Goal: Information Seeking & Learning: Learn about a topic

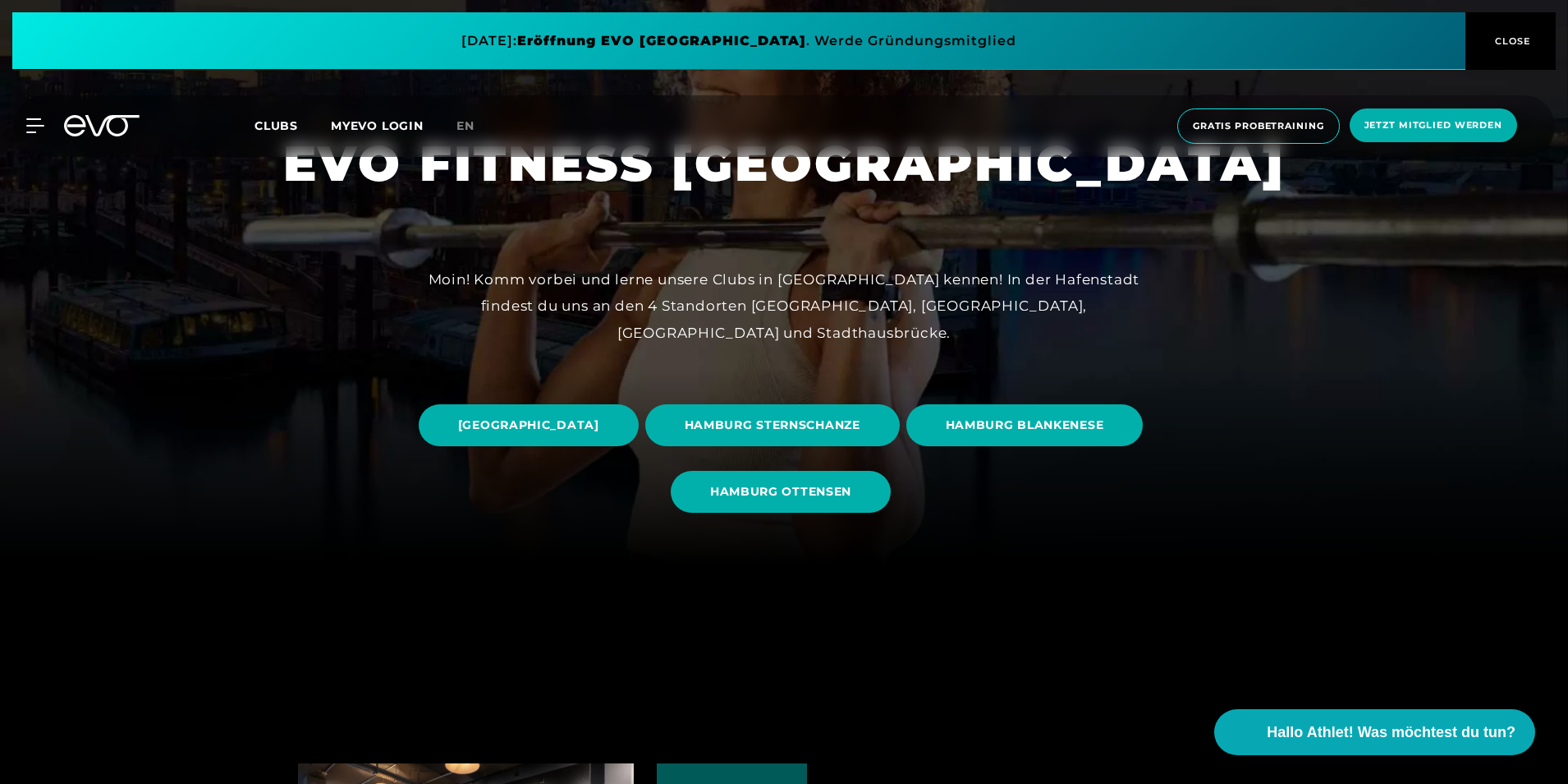
scroll to position [247, 0]
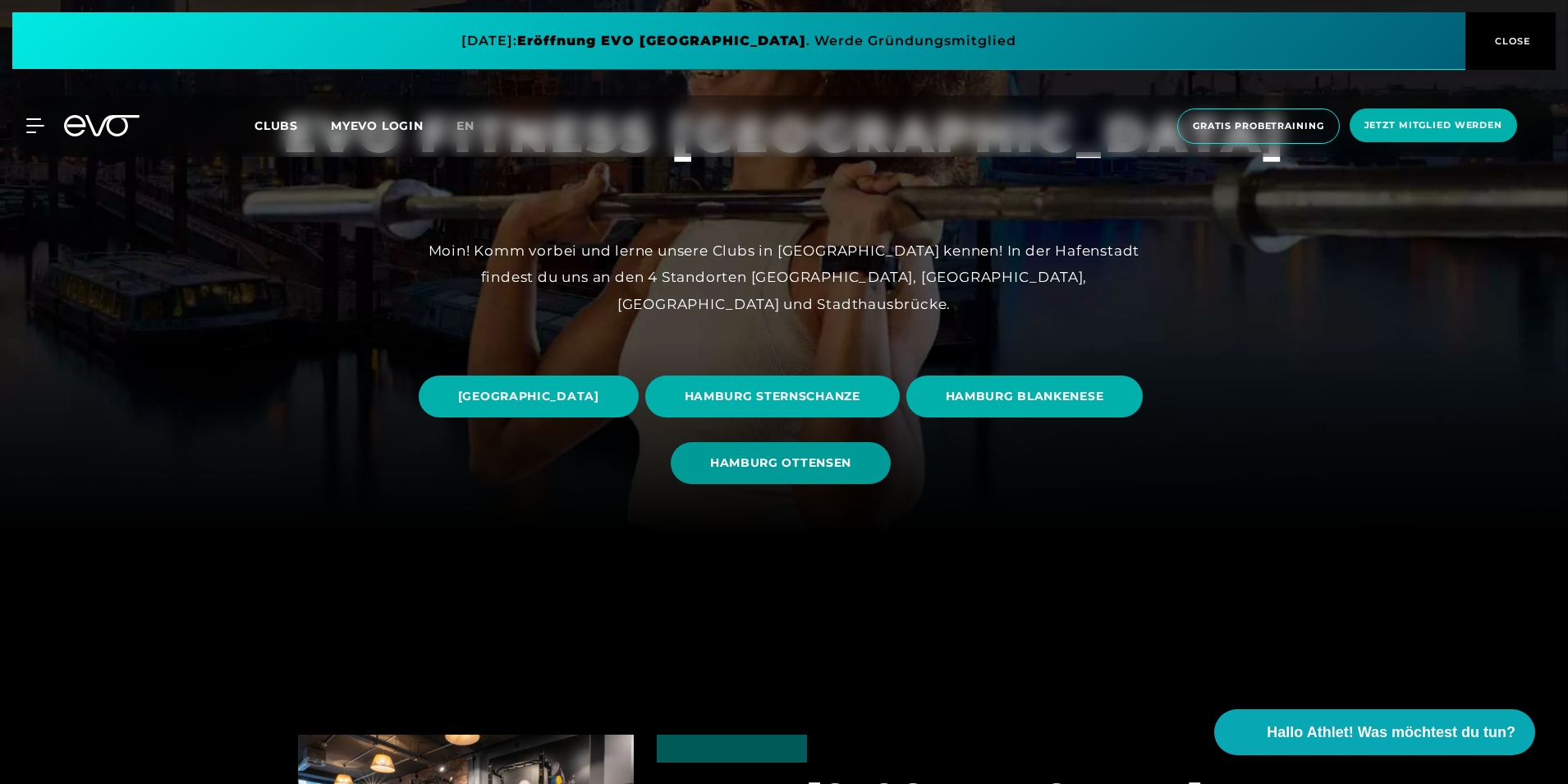
click at [891, 462] on span "HAMBURG OTTENSEN" at bounding box center [781, 463] width 220 height 42
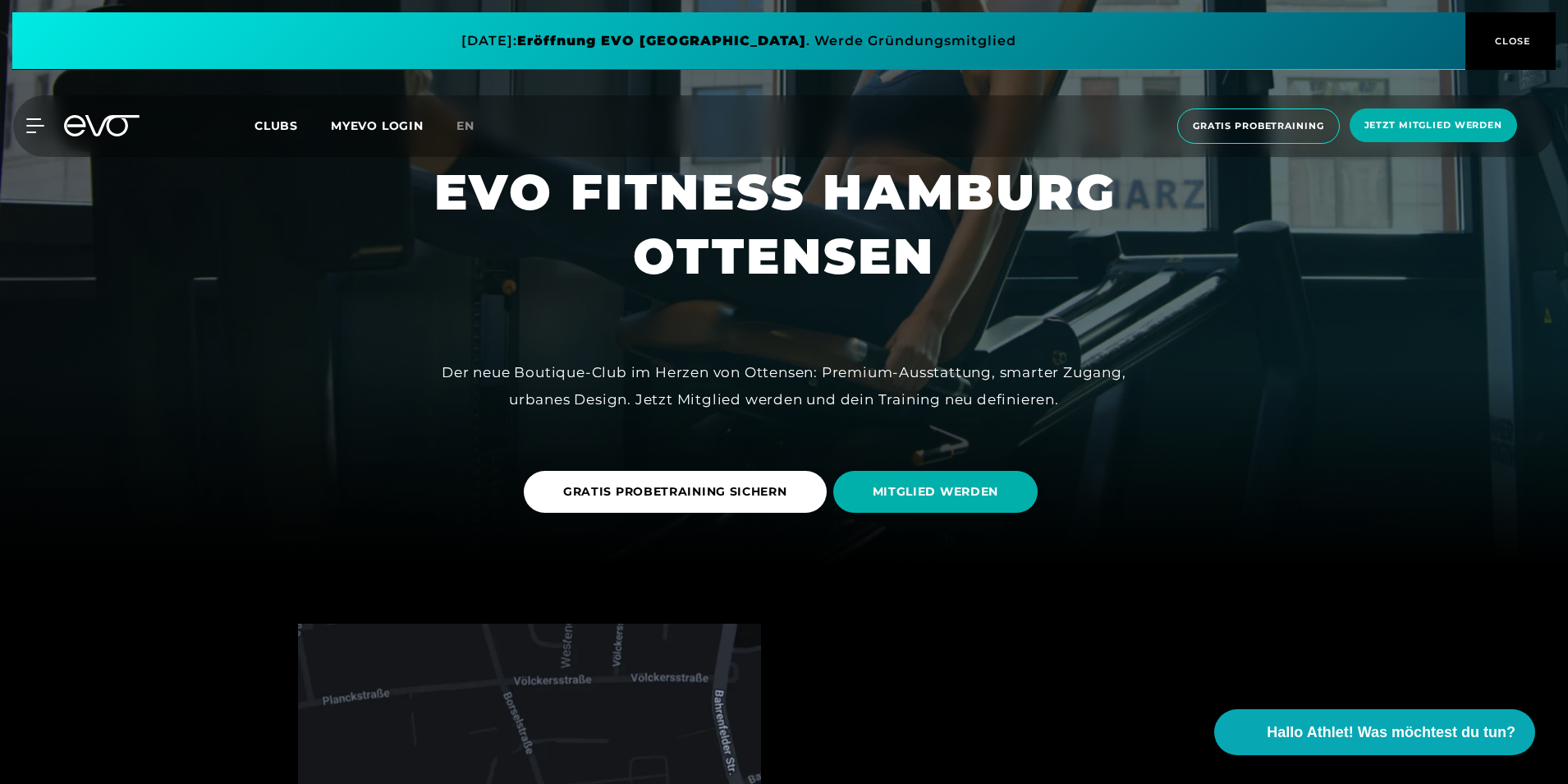
scroll to position [247, 0]
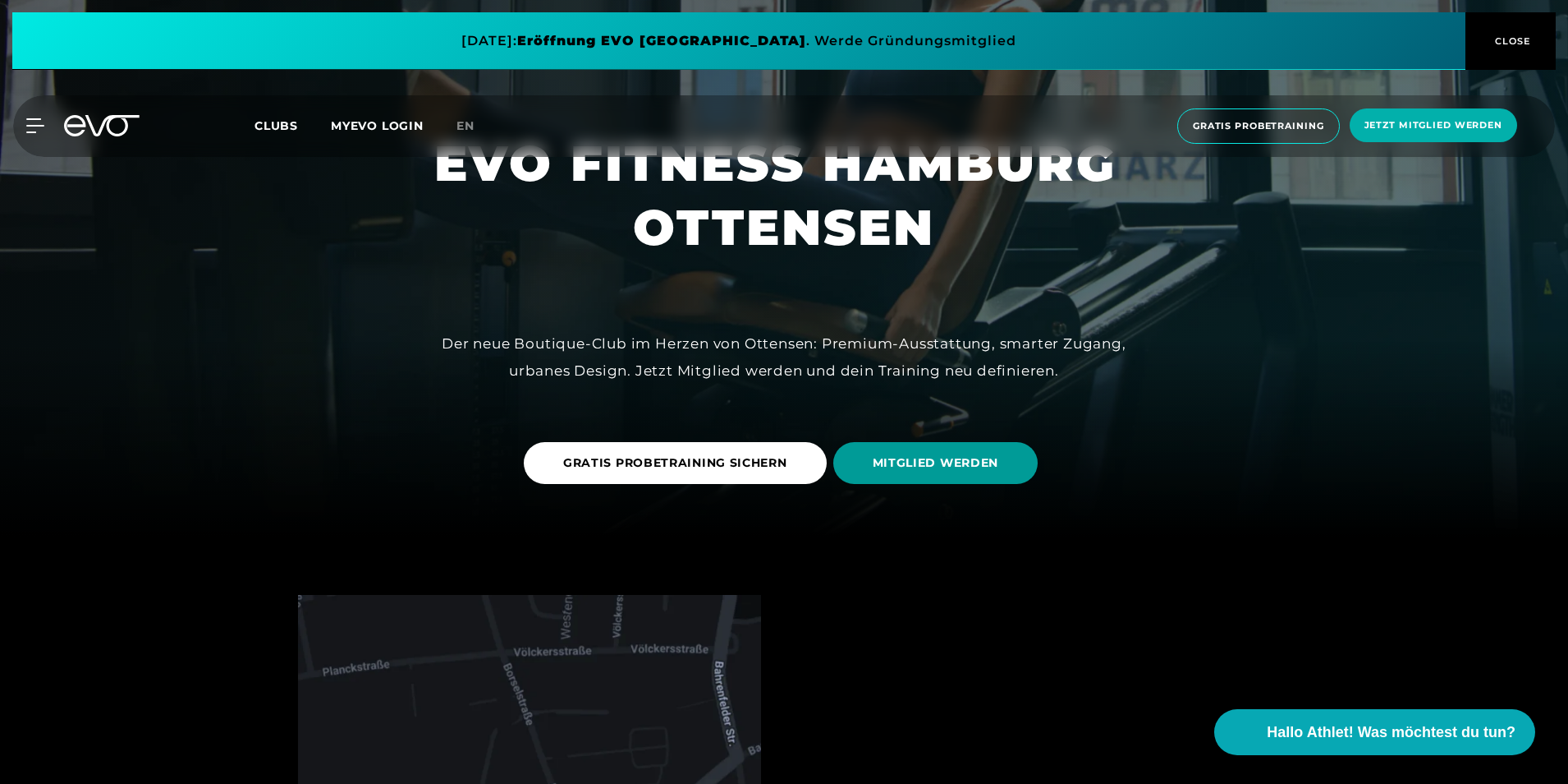
click at [984, 465] on span "MITGLIED WERDEN" at bounding box center [935, 463] width 126 height 18
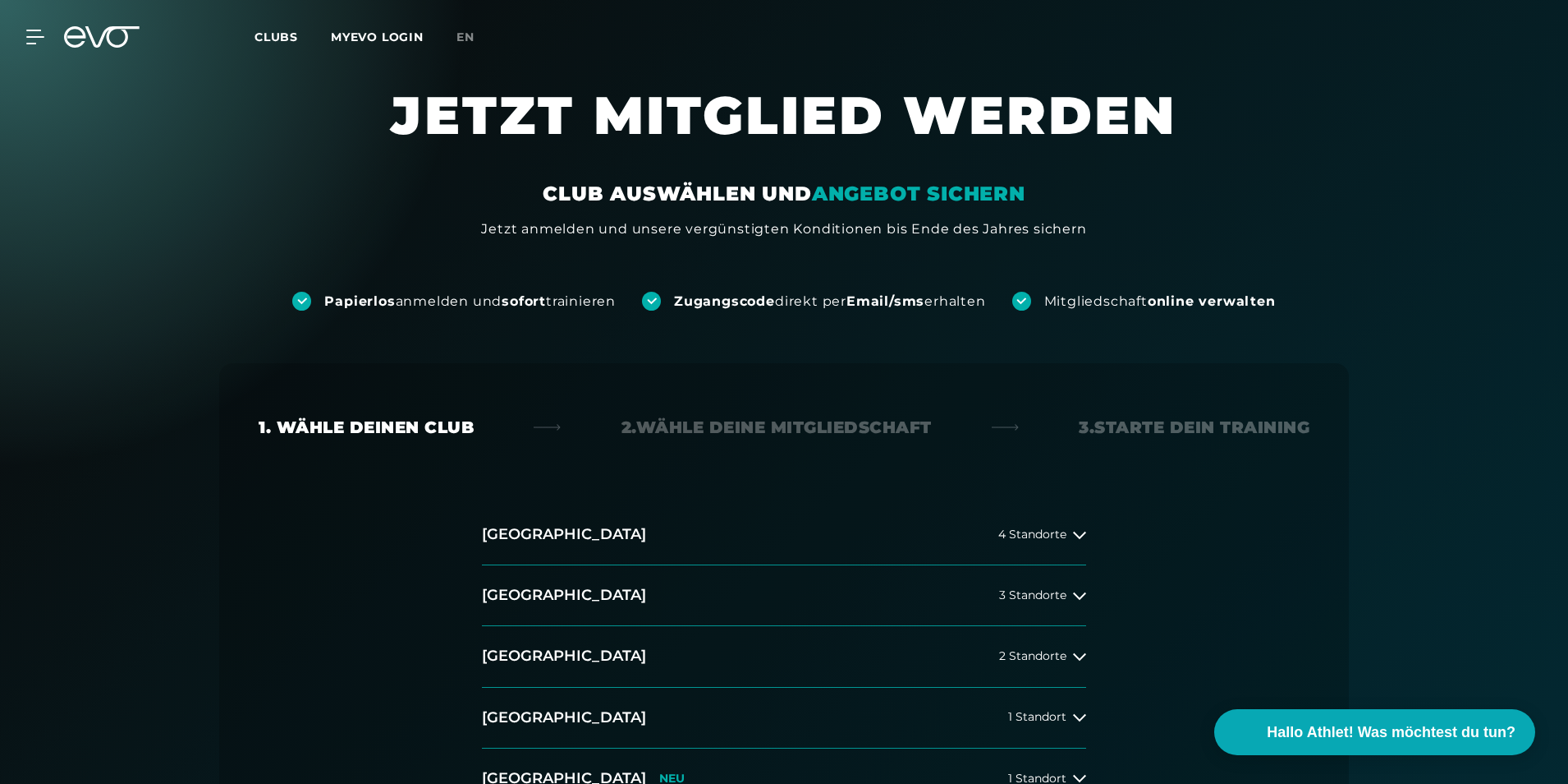
scroll to position [82, 0]
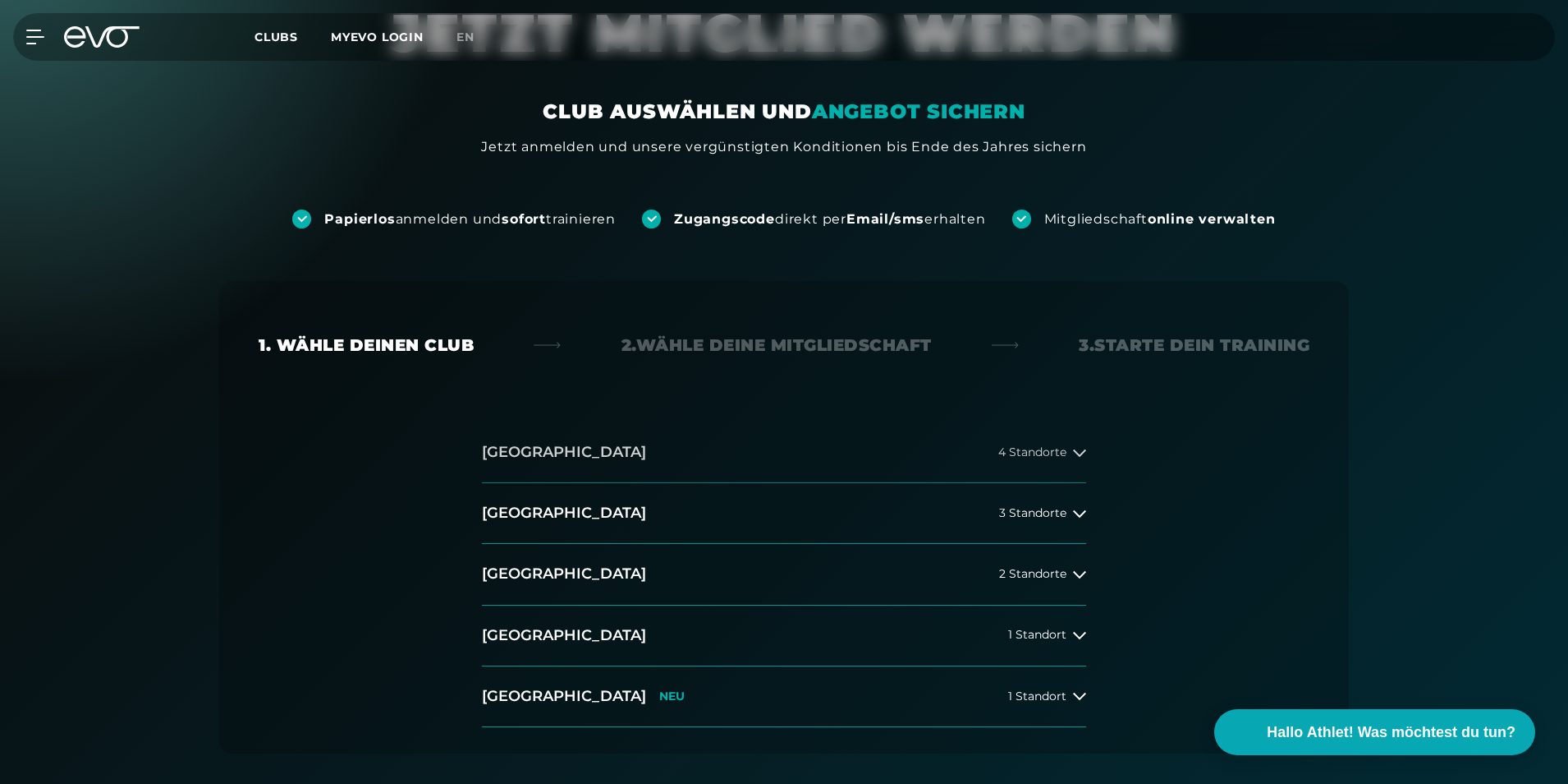
click at [1034, 450] on span "4 Standorte" at bounding box center [1033, 452] width 68 height 12
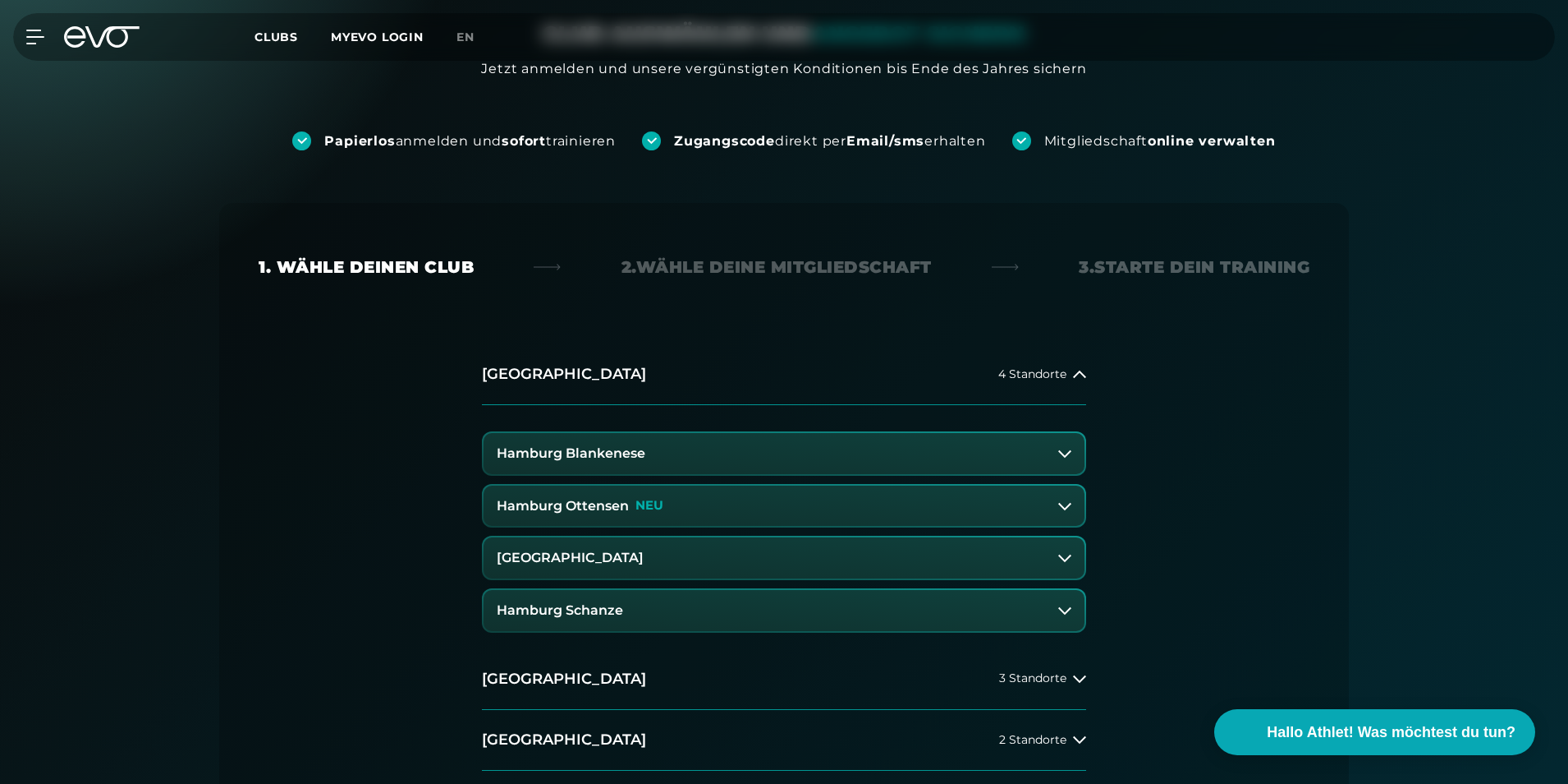
scroll to position [164, 0]
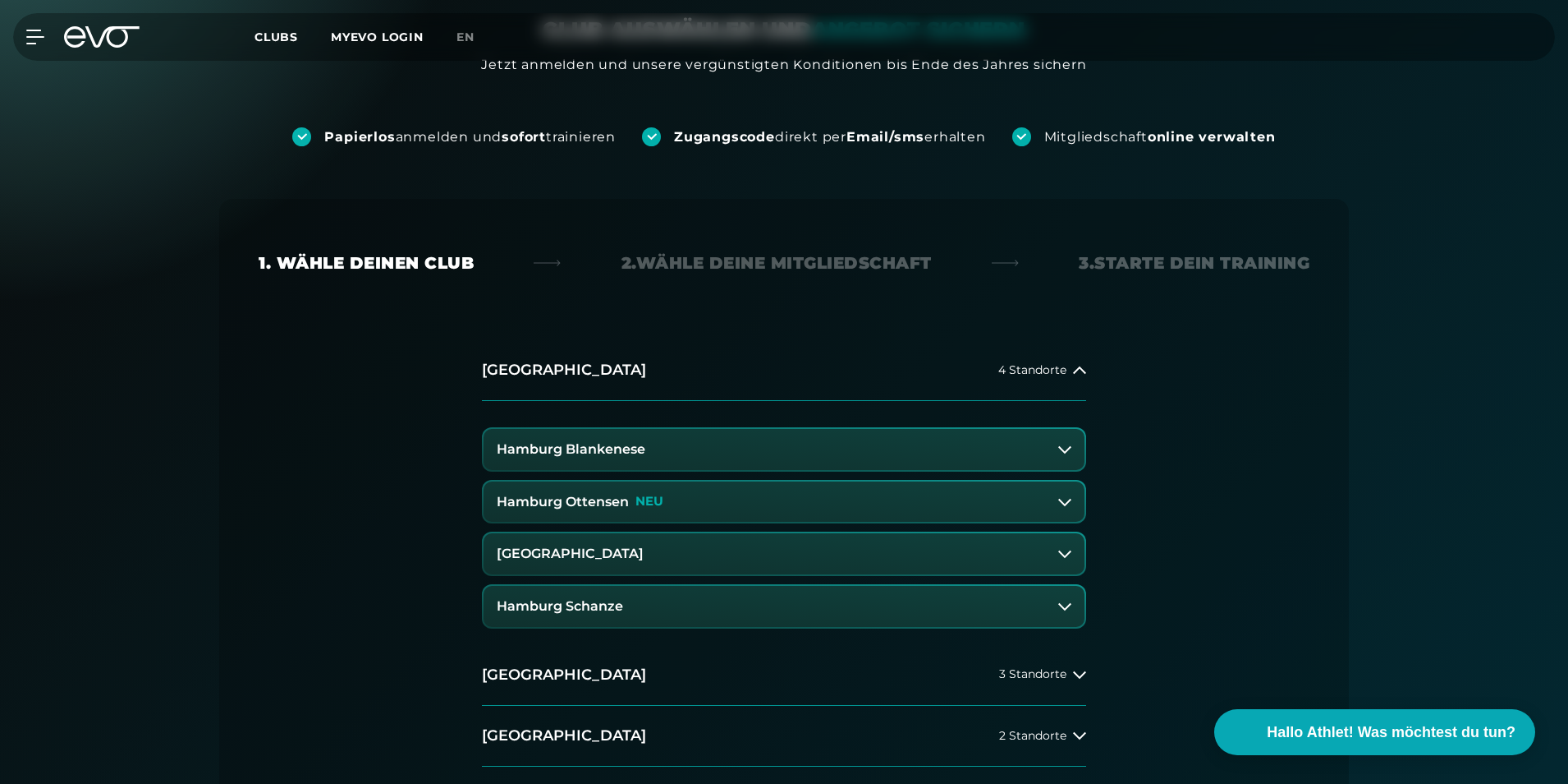
click at [751, 500] on button "Hamburg Ottensen NEU" at bounding box center [784, 501] width 601 height 41
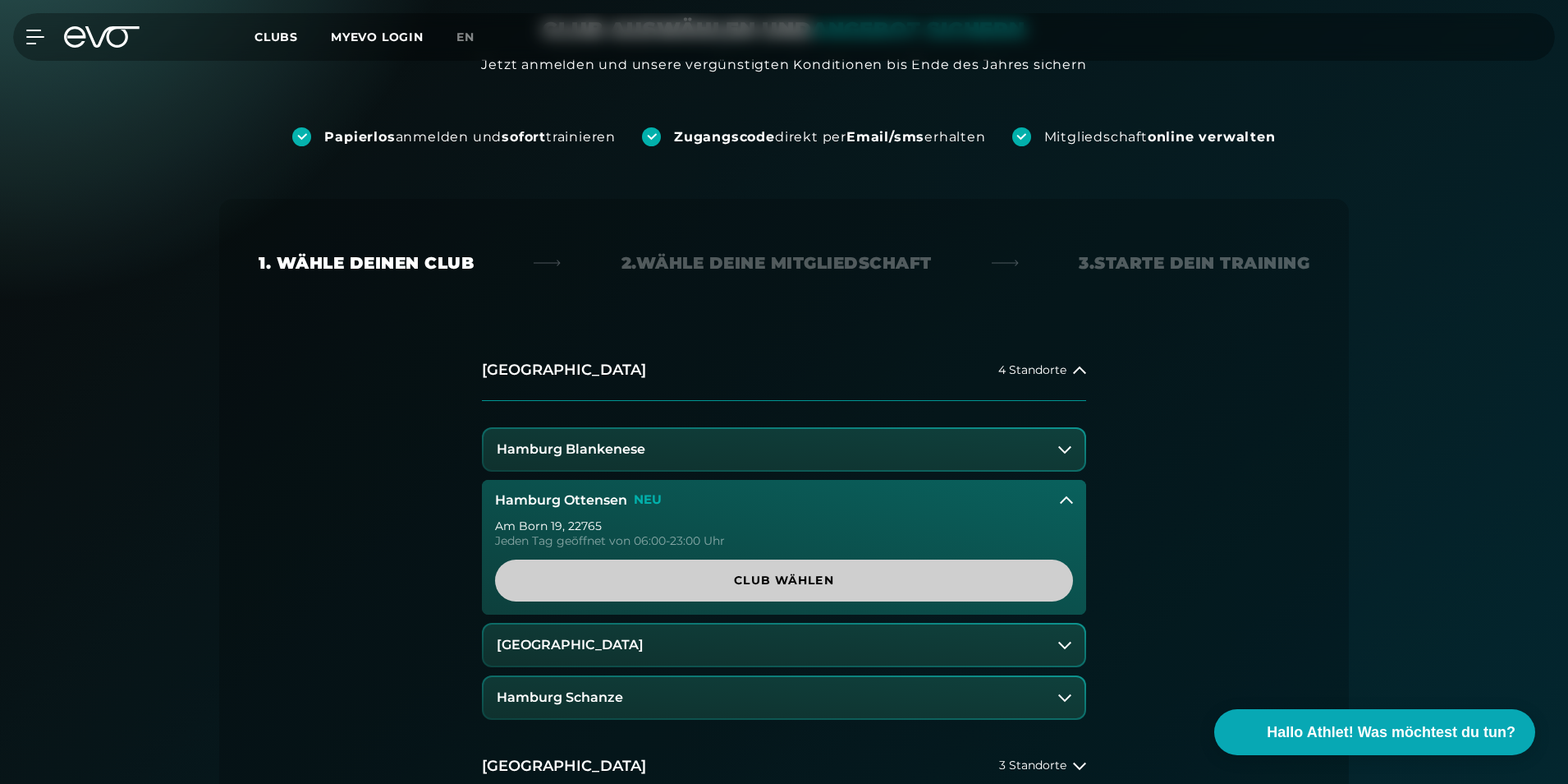
click at [853, 576] on span "Club wählen" at bounding box center [784, 580] width 499 height 18
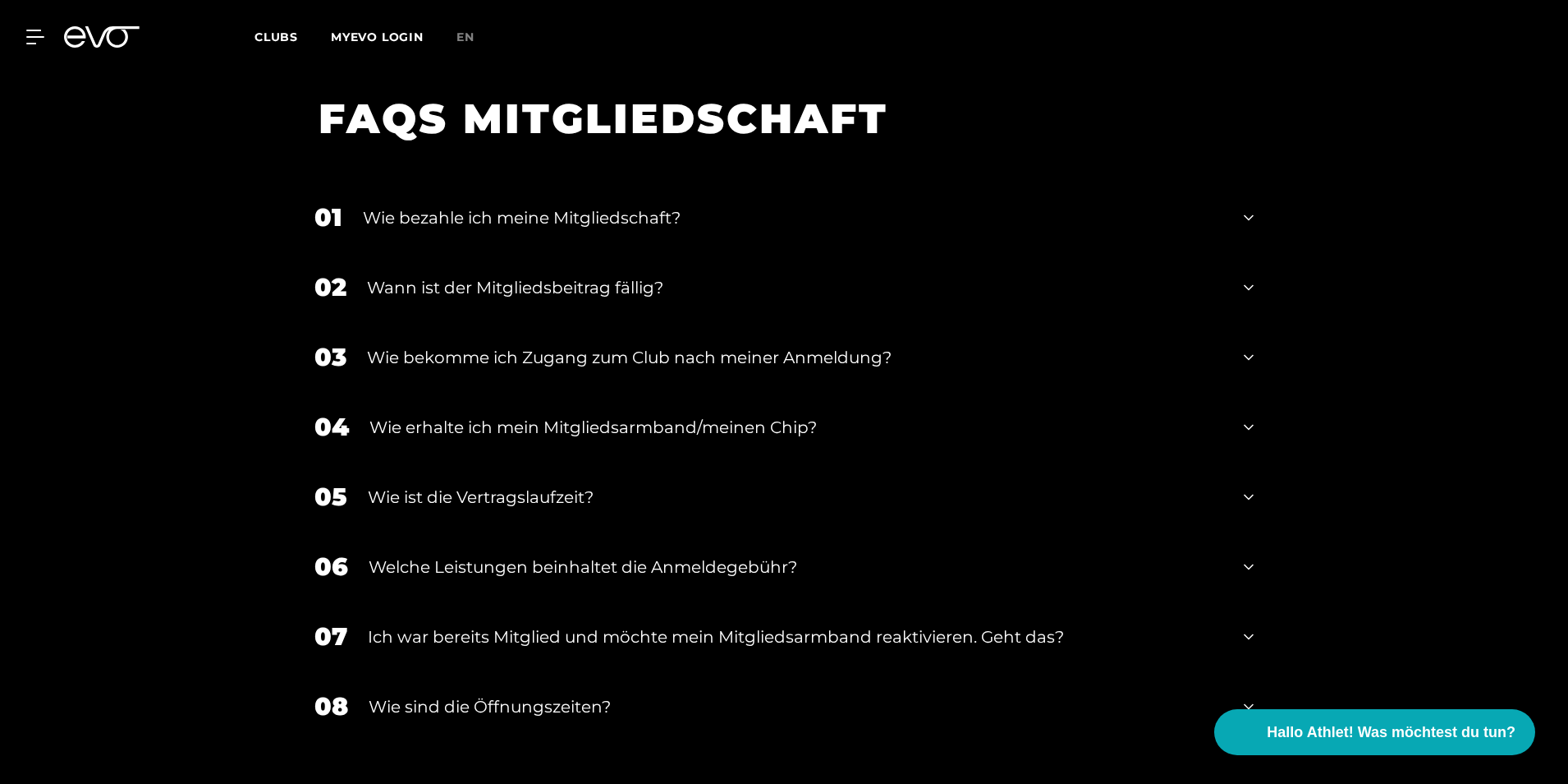
scroll to position [2909, 0]
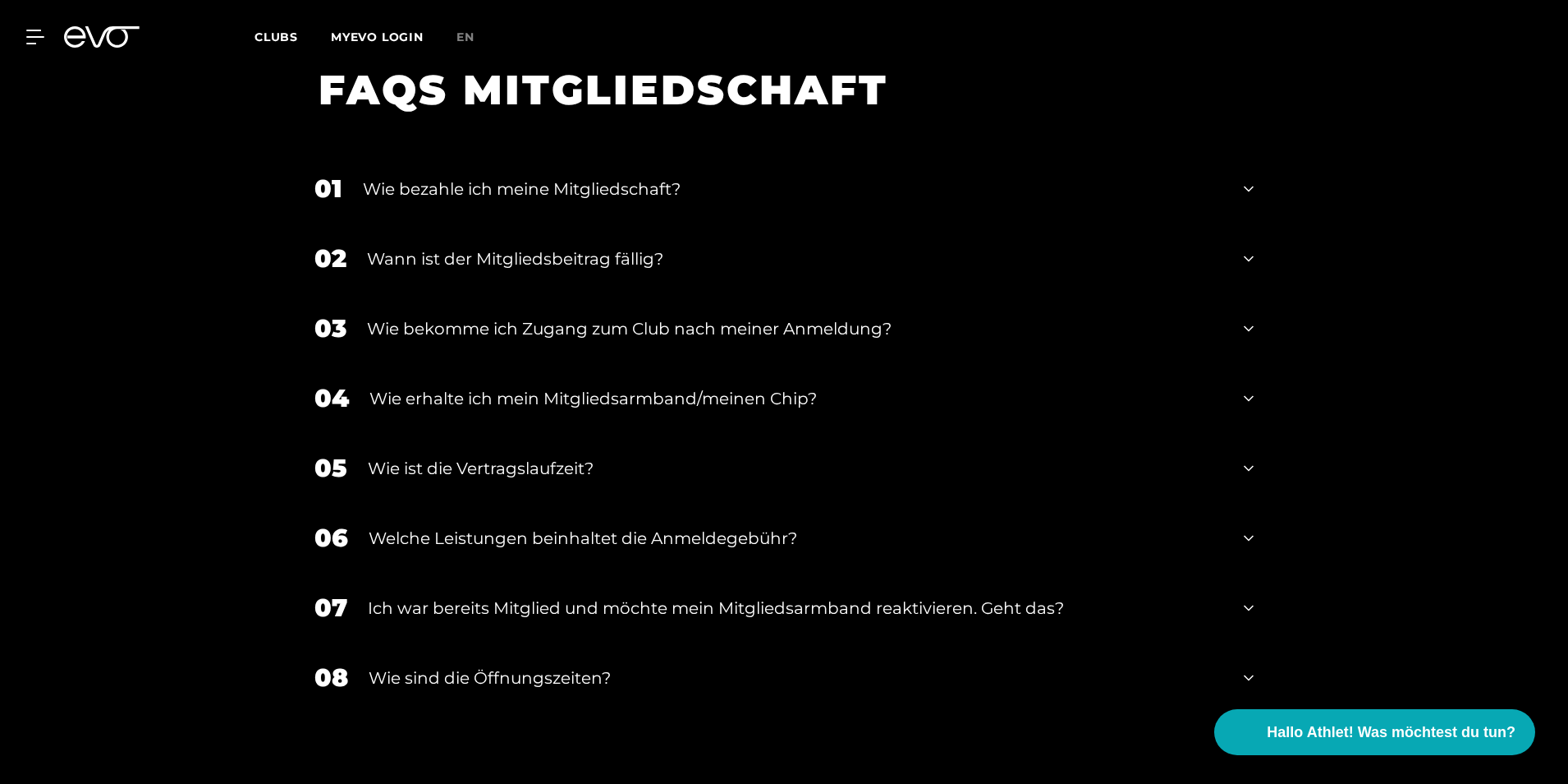
click at [806, 502] on div "06 Welche Leistungen beinhaltet die Anmeldegebühr?" at bounding box center [784, 537] width 972 height 70
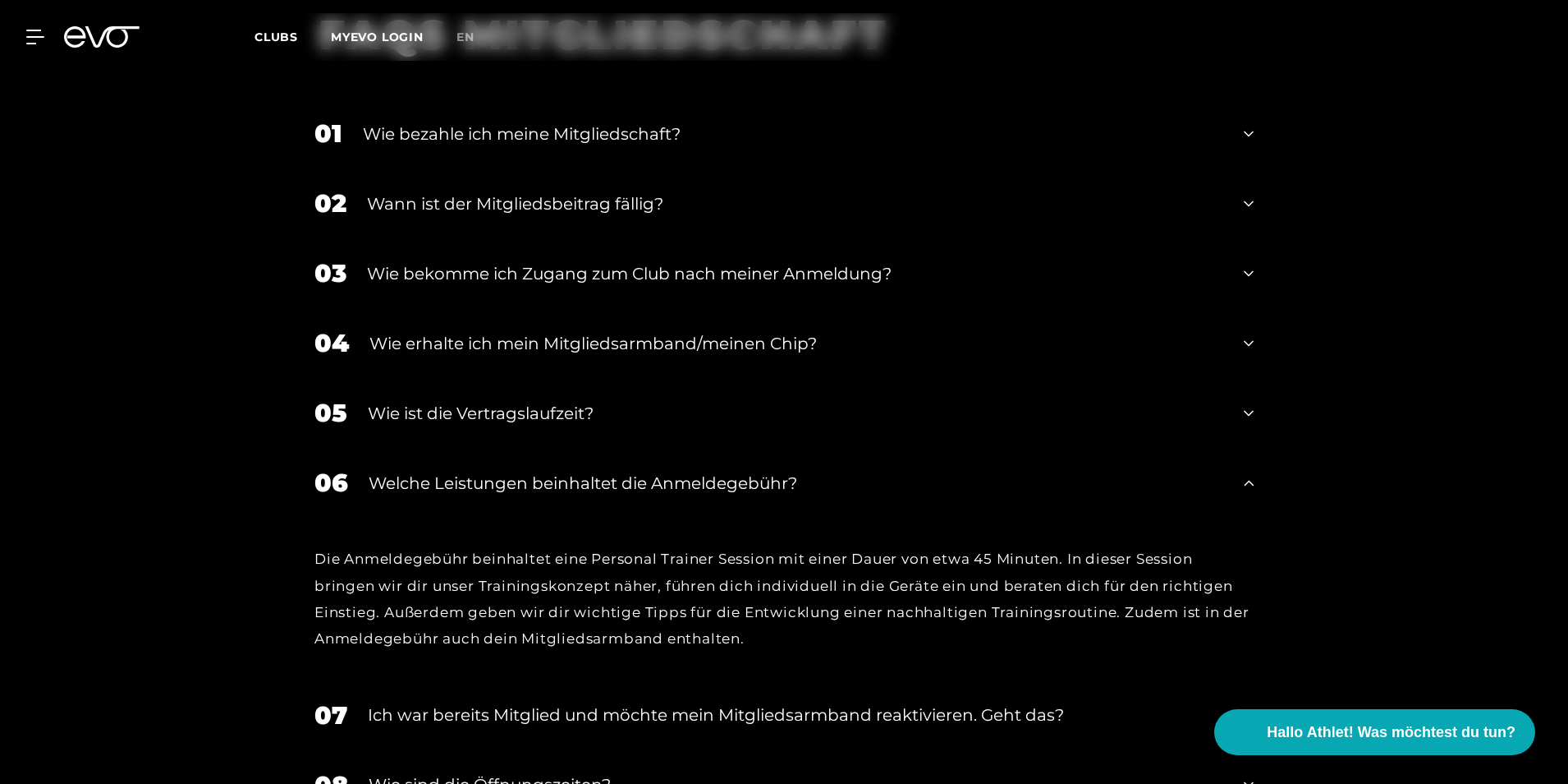
scroll to position [2991, 0]
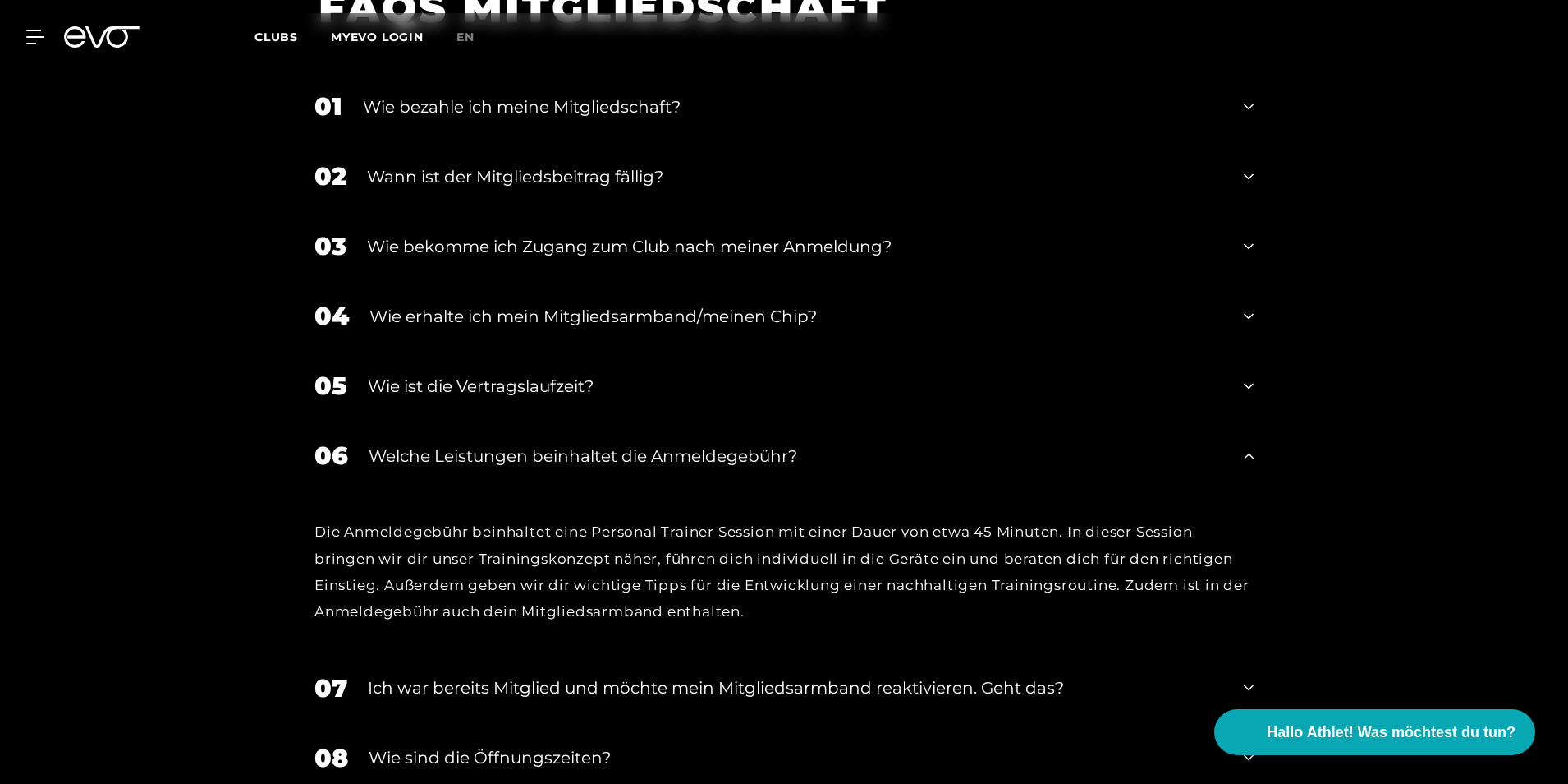
click at [775, 464] on div "06 Welche Leistungen beinhaltet die Anmeldegebühr?" at bounding box center [784, 455] width 972 height 70
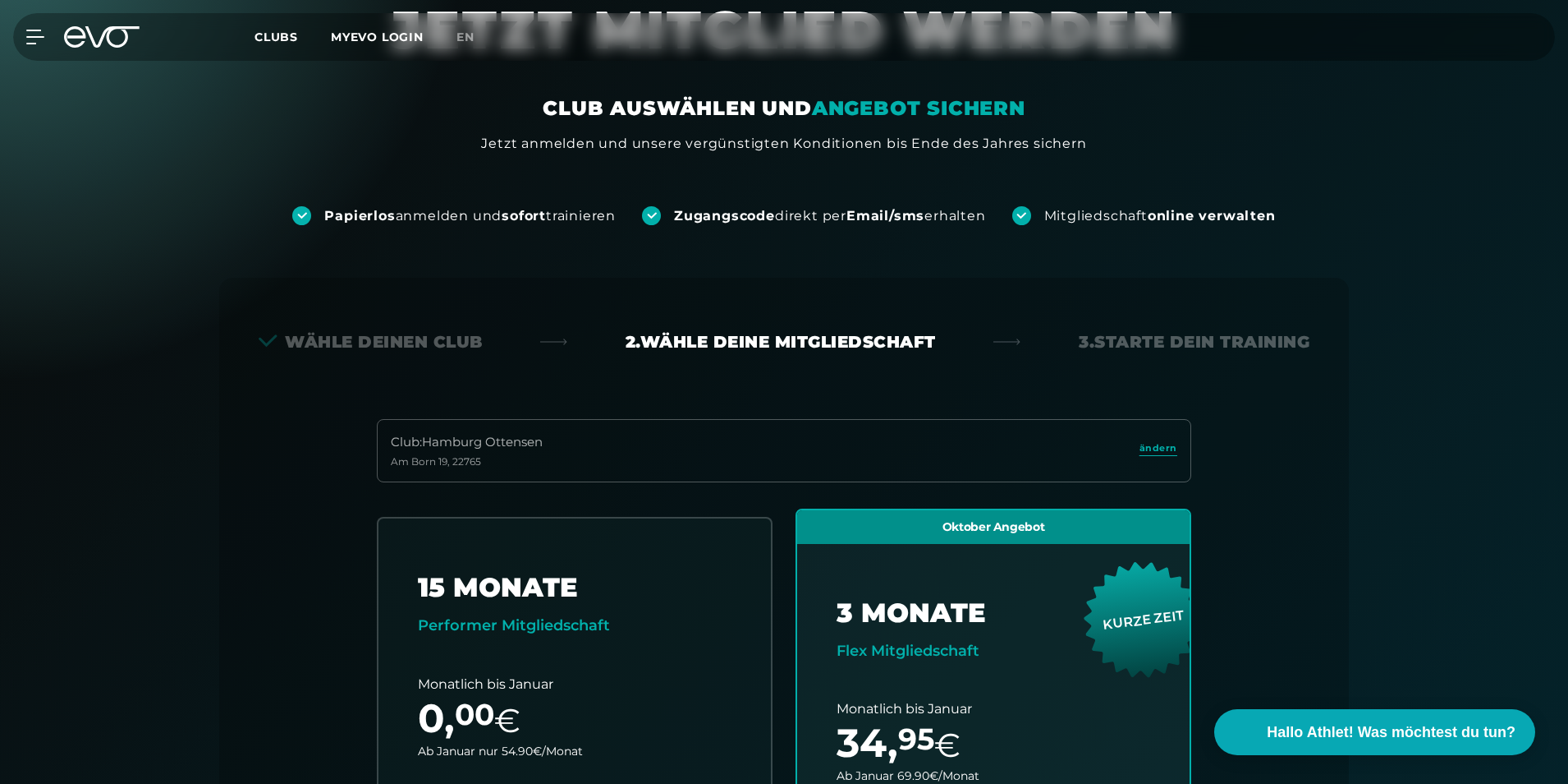
scroll to position [0, 0]
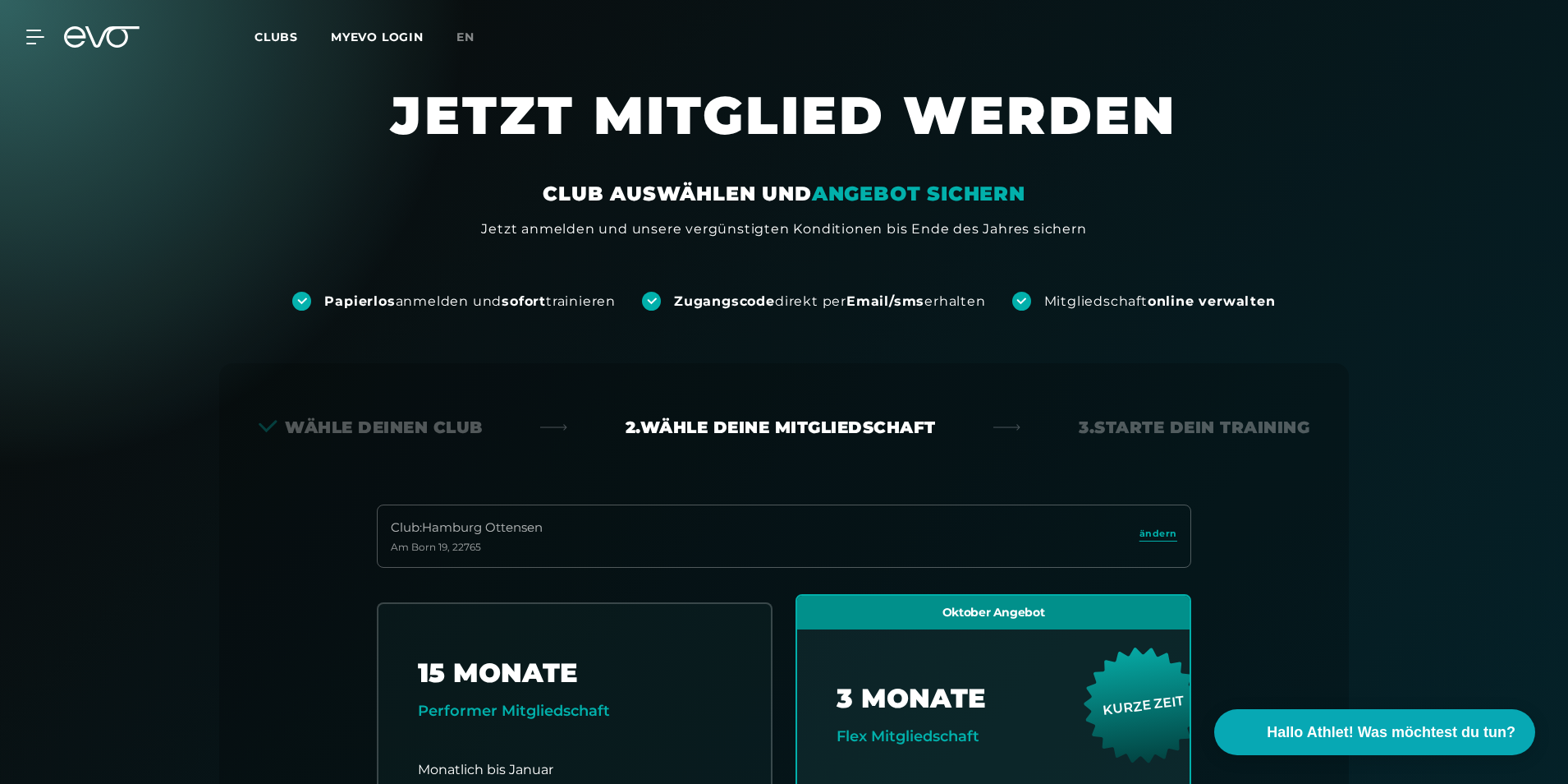
click at [94, 33] on icon at bounding box center [102, 36] width 76 height 21
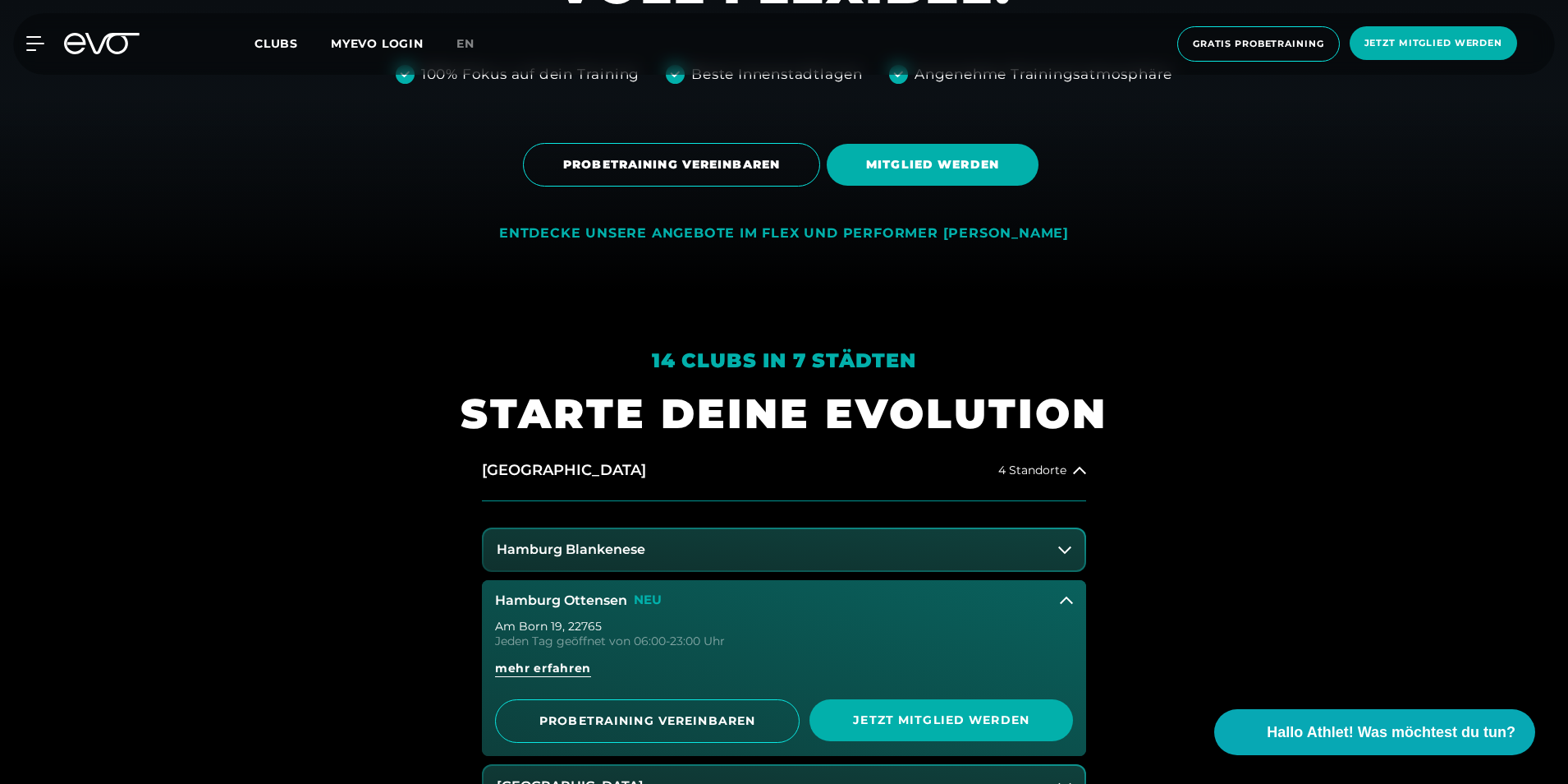
scroll to position [411, 0]
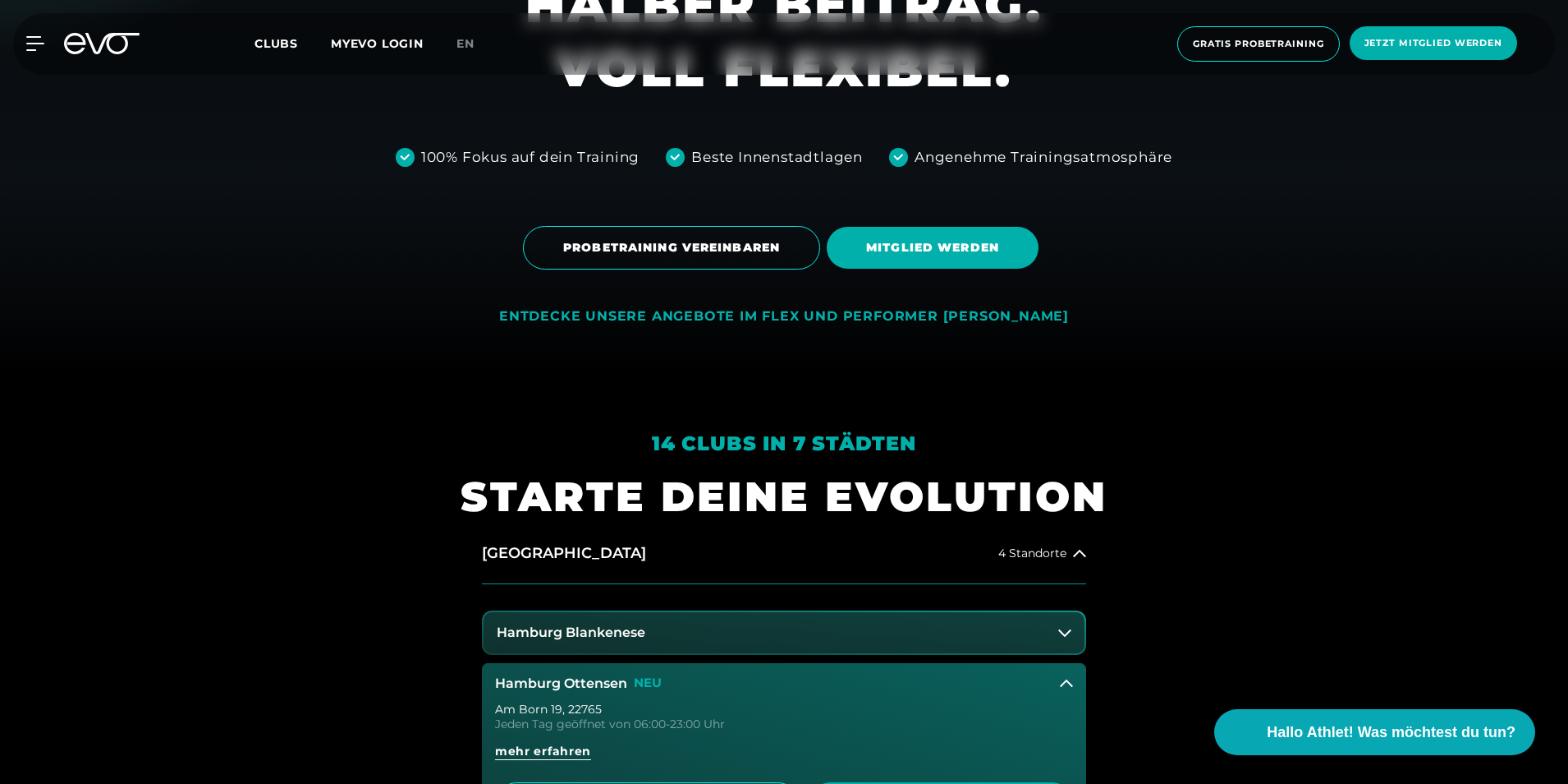
click at [97, 37] on icon at bounding box center [102, 43] width 76 height 21
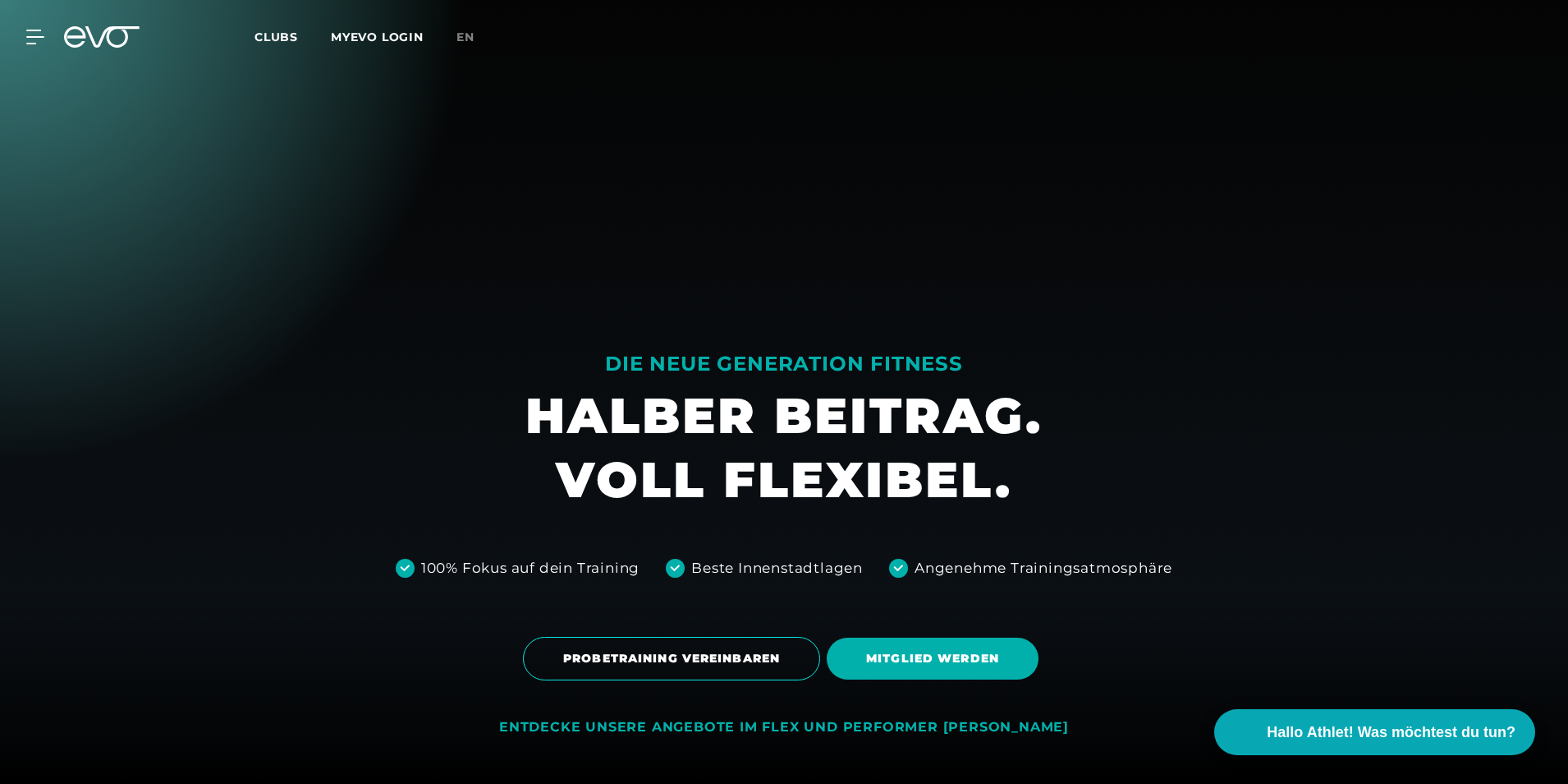
click at [25, 44] on div "MyEVO Login Über EVO Mitgliedschaften Probetraining TAGESPASS EVO Studios [GEOG…" at bounding box center [784, 37] width 1562 height 48
click at [41, 34] on icon at bounding box center [38, 37] width 24 height 15
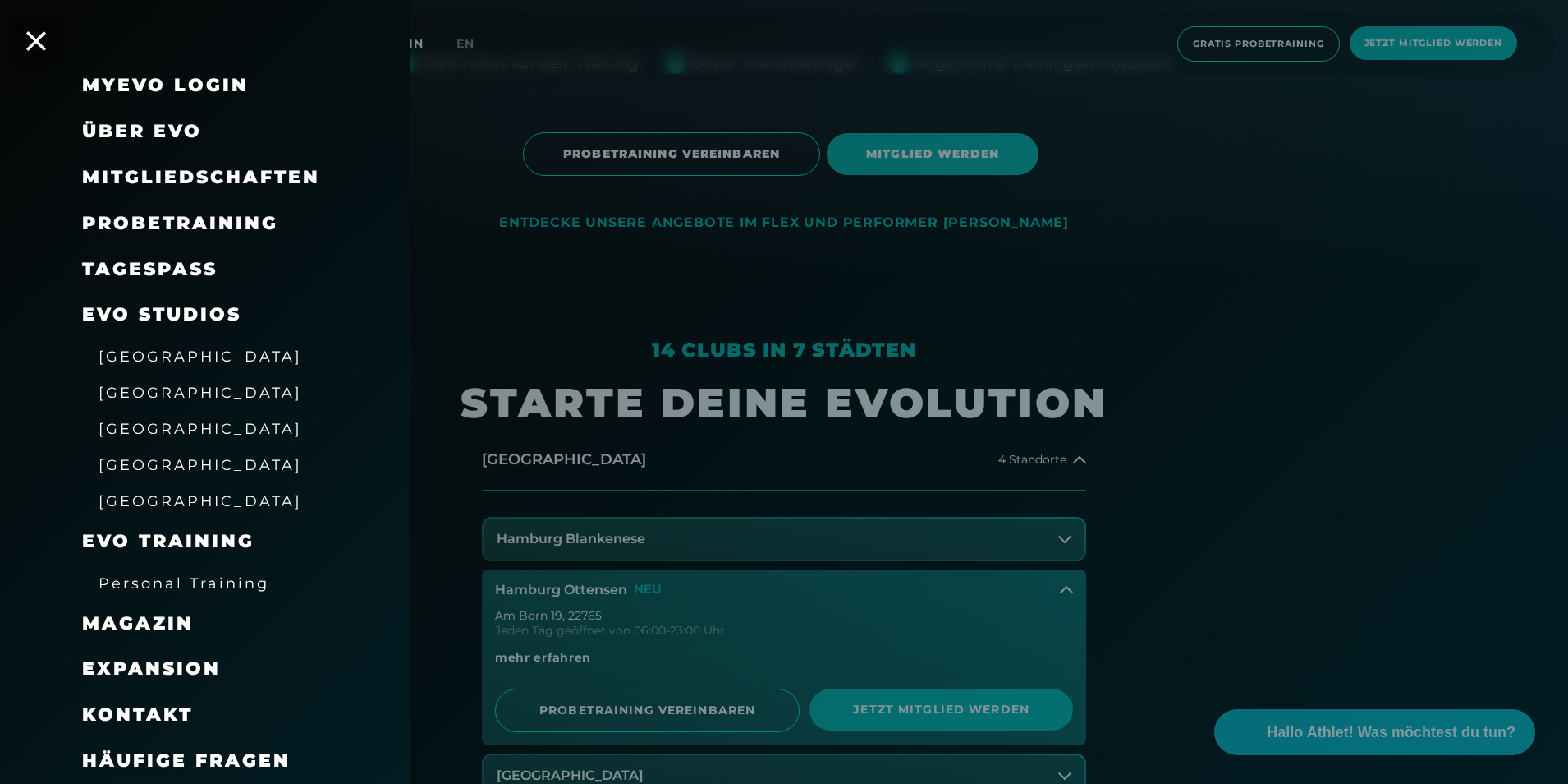
scroll to position [575, 0]
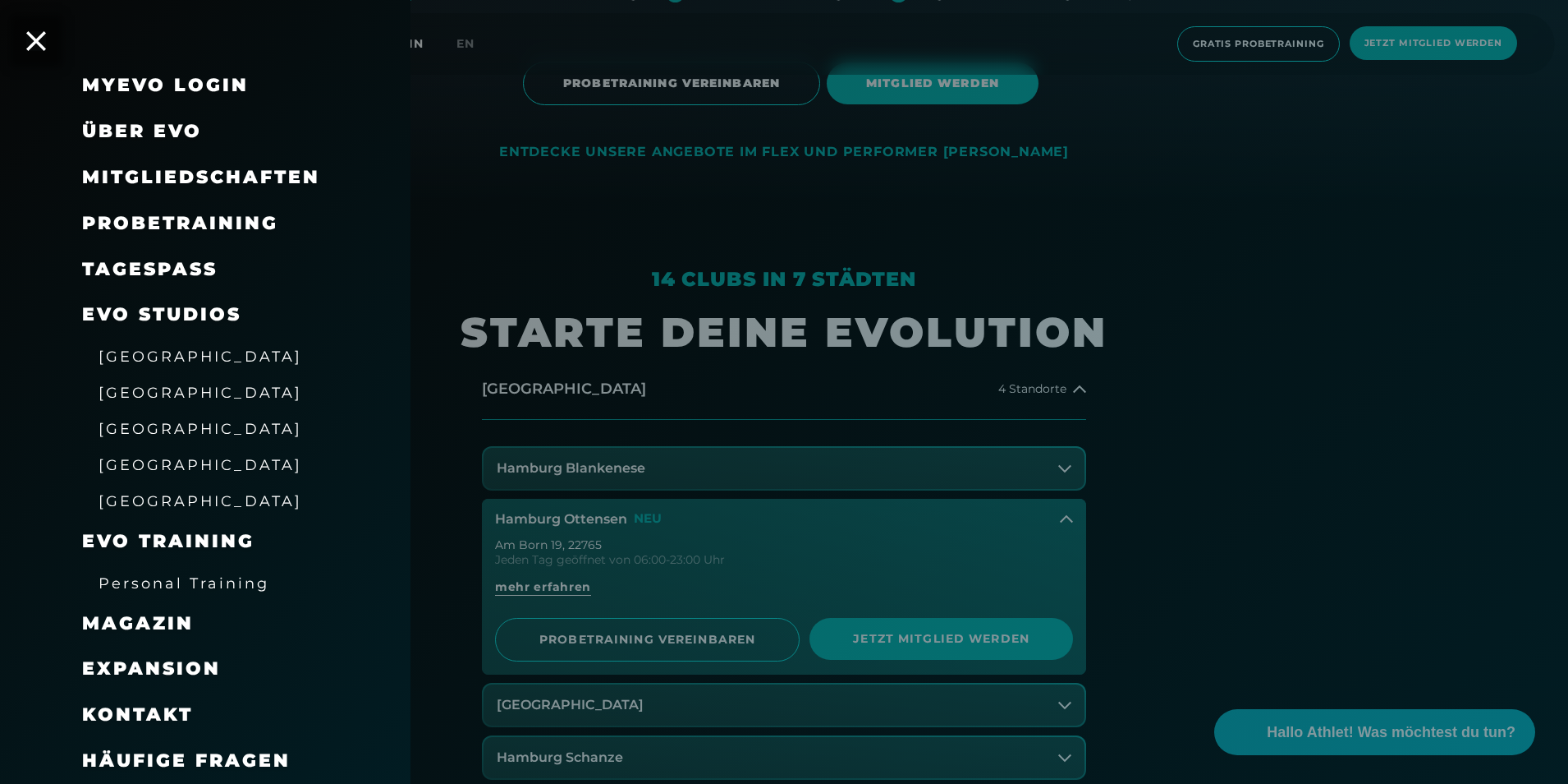
click at [269, 753] on span "Häufige Fragen" at bounding box center [186, 760] width 209 height 22
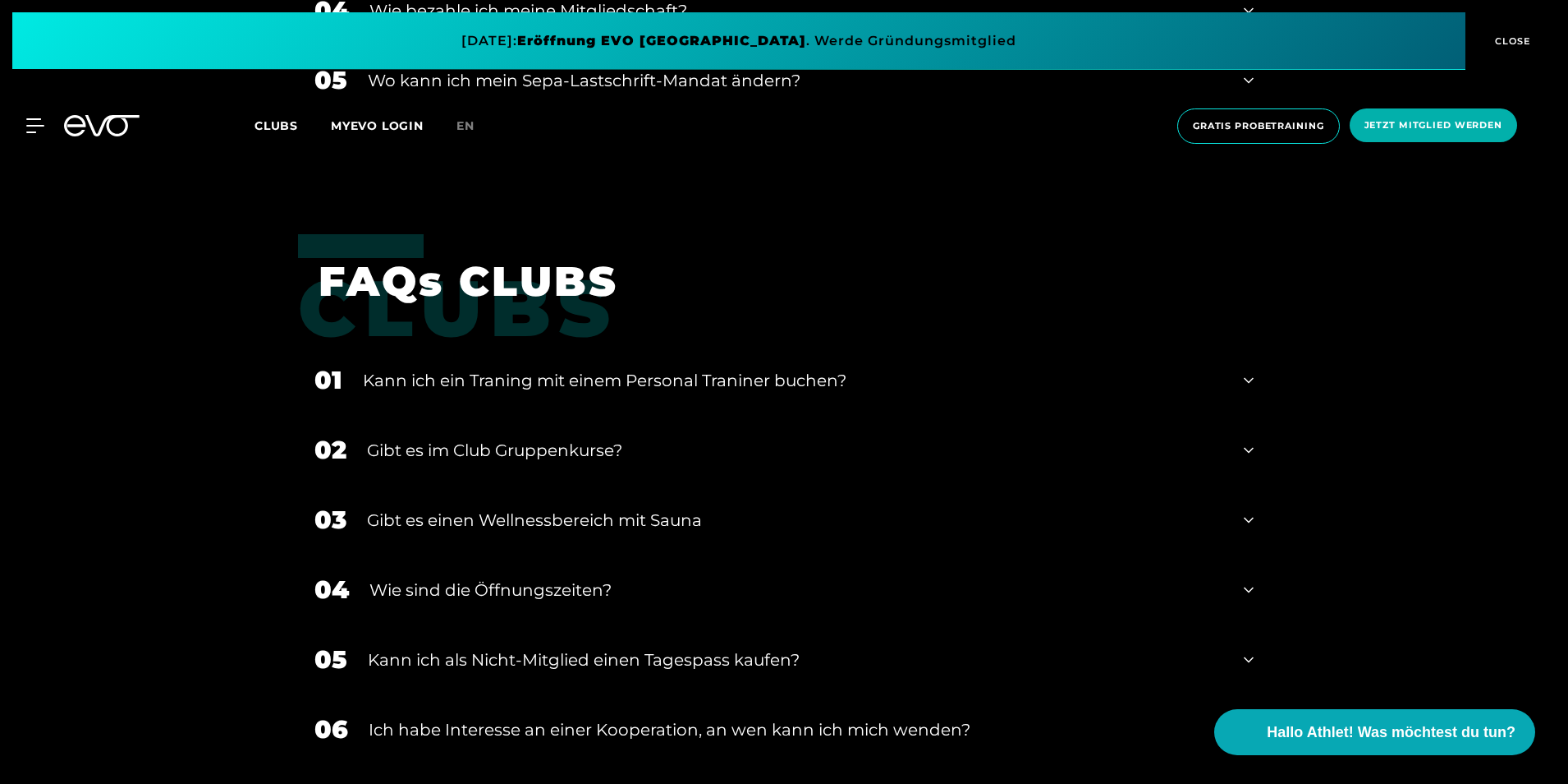
scroll to position [2382, 0]
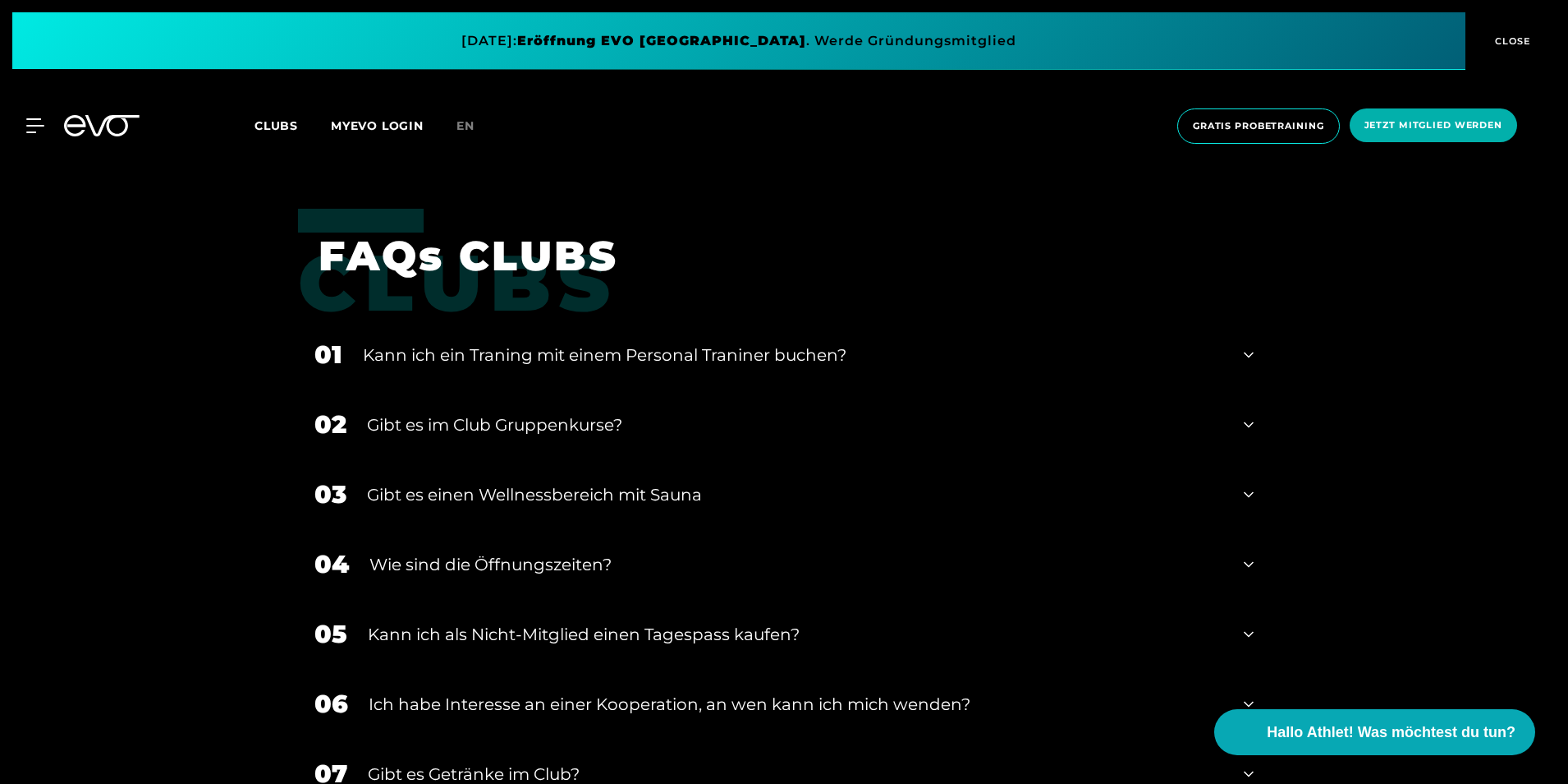
click at [867, 341] on div "01 Kann ich ein Traning mit einem Personal Traniner buchen?" at bounding box center [784, 355] width 972 height 70
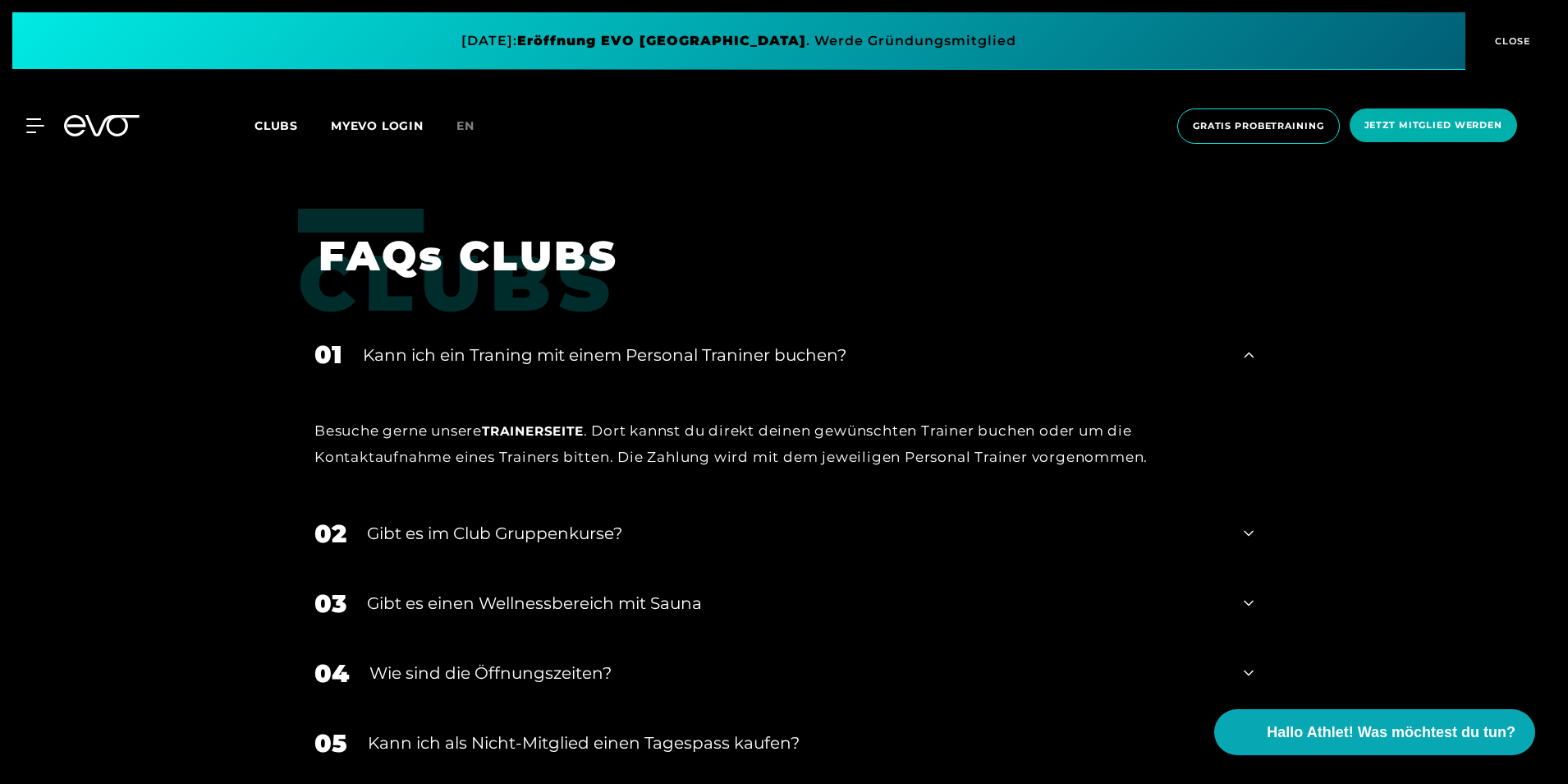
click at [865, 332] on div "01 Kann ich ein Traning mit einem Personal Traniner buchen?" at bounding box center [784, 355] width 972 height 70
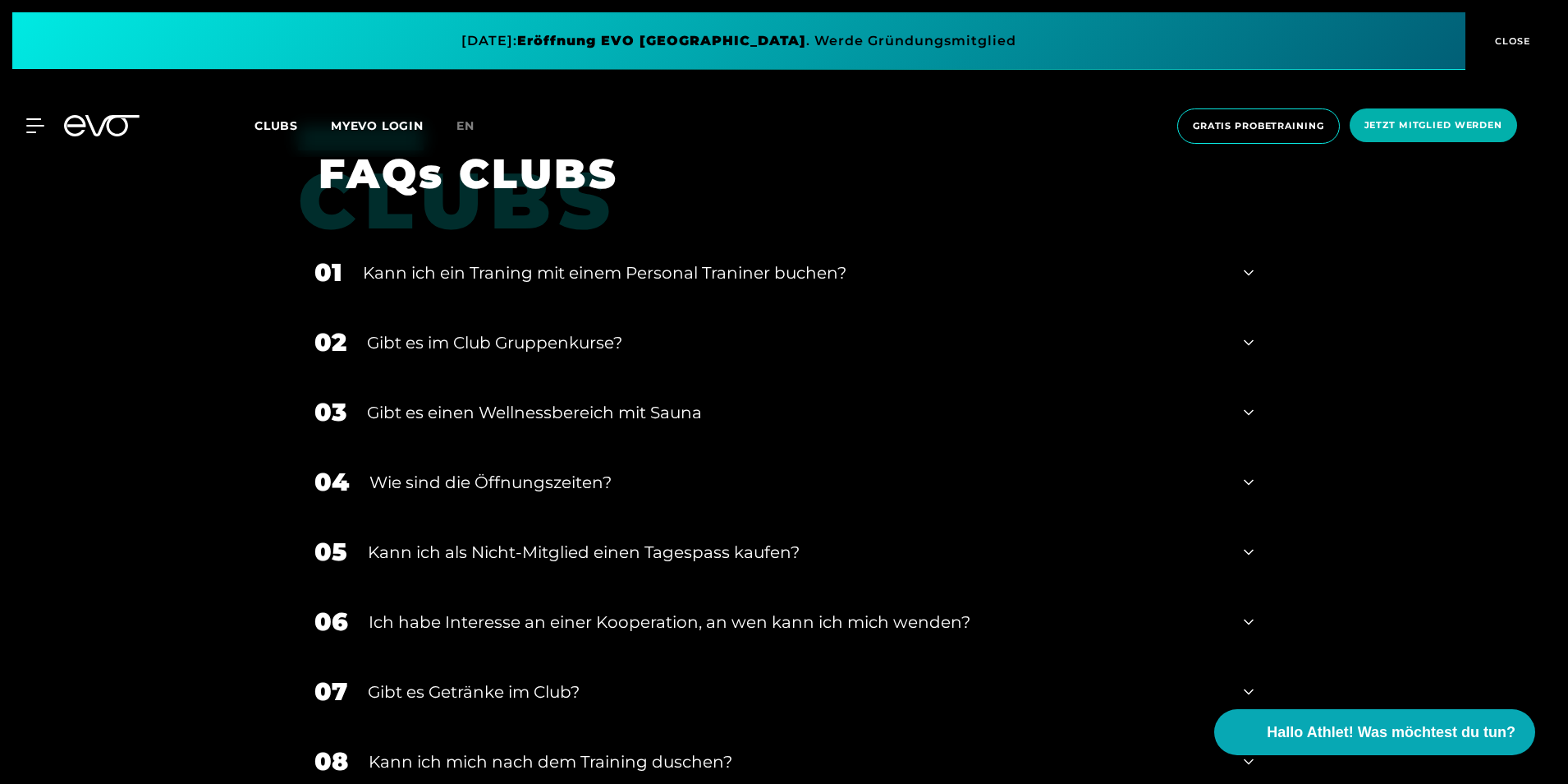
scroll to position [2546, 0]
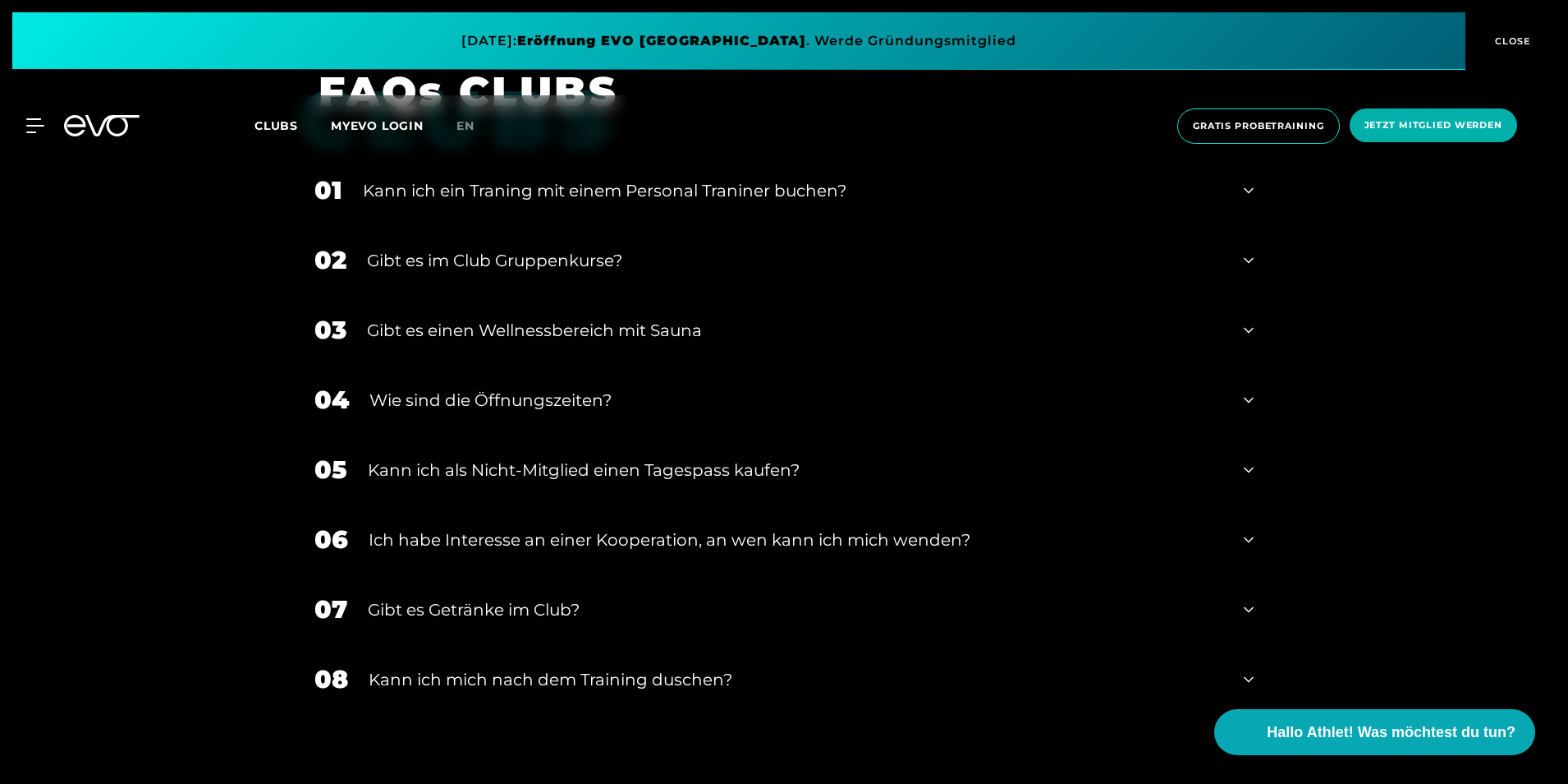
click at [795, 319] on div "Gibt es einen Wellnessbereich mit Sauna" at bounding box center [796, 330] width 856 height 25
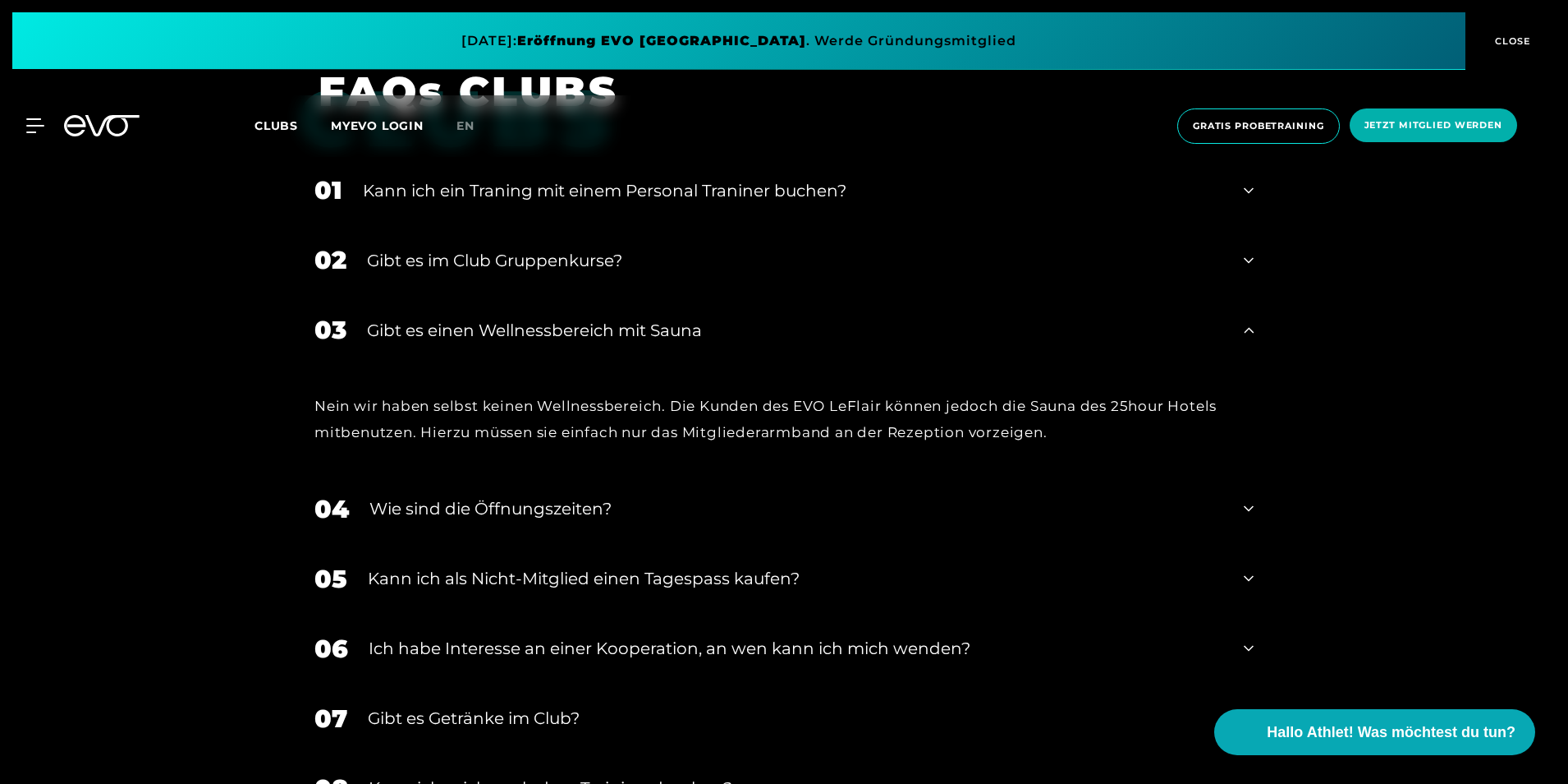
click at [795, 319] on div "Gibt es einen Wellnessbereich mit Sauna" at bounding box center [796, 330] width 856 height 25
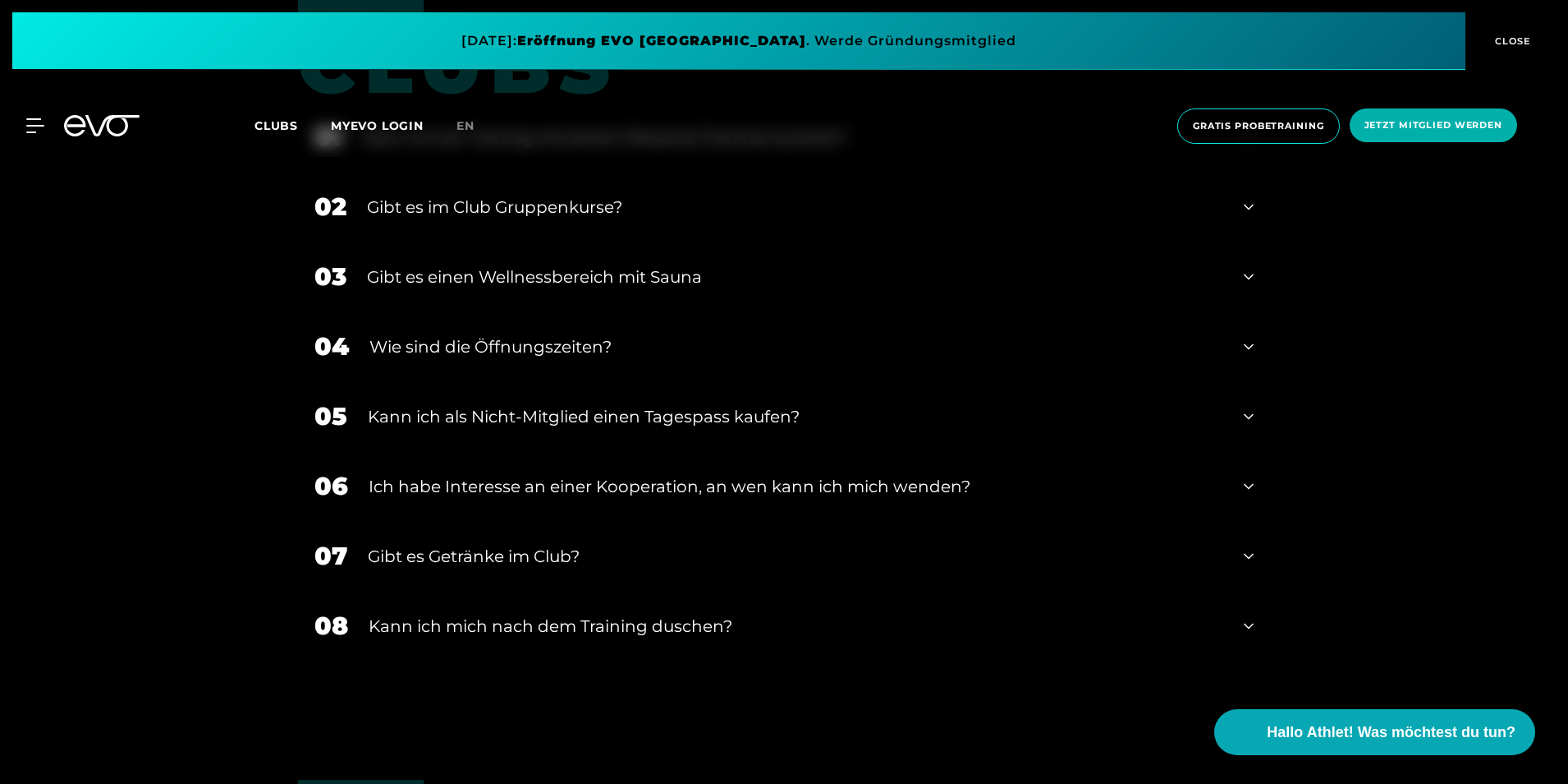
scroll to position [2628, 0]
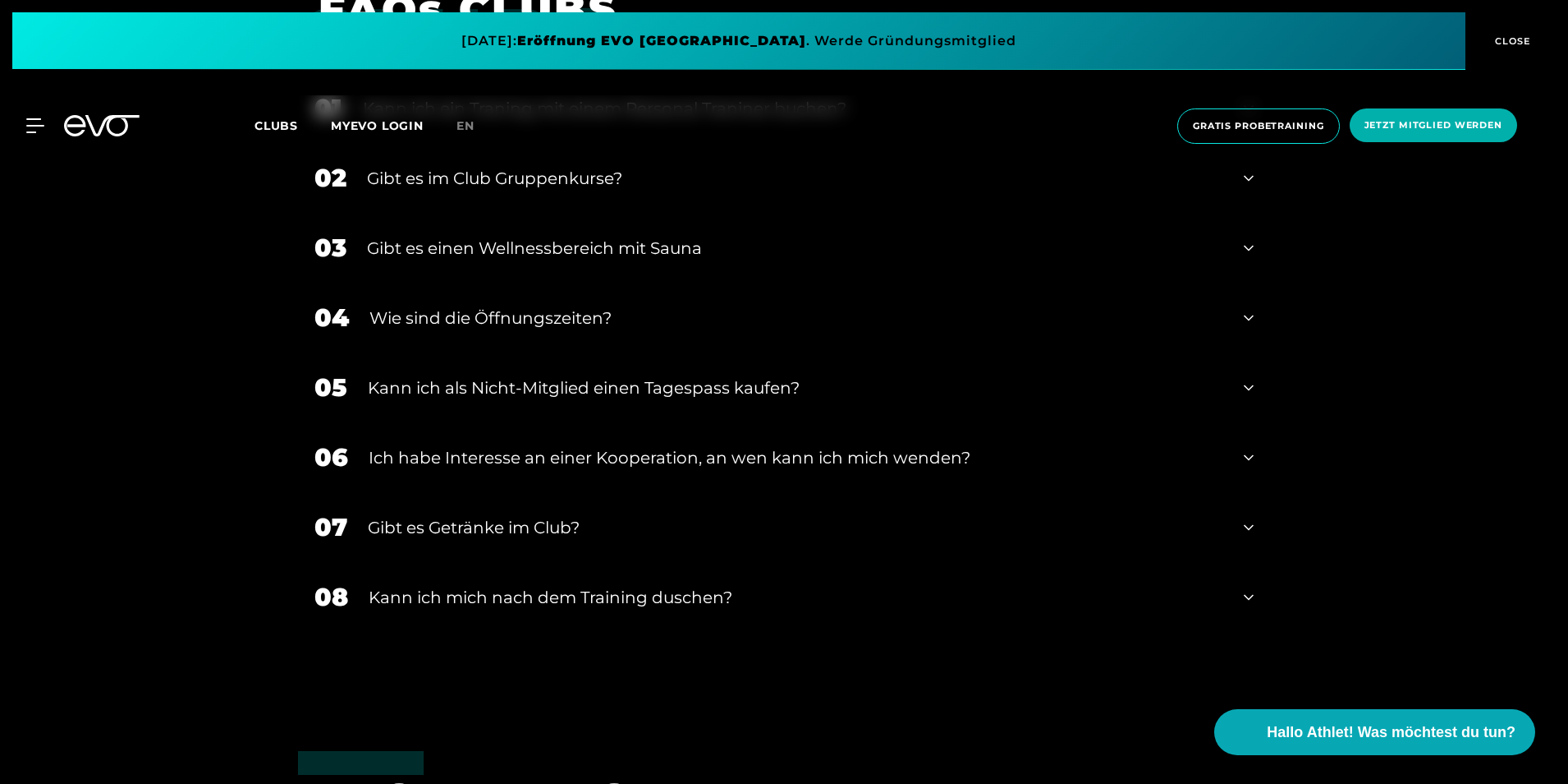
click at [727, 321] on div "Wie sind die Öffnungszeiten?" at bounding box center [796, 318] width 854 height 25
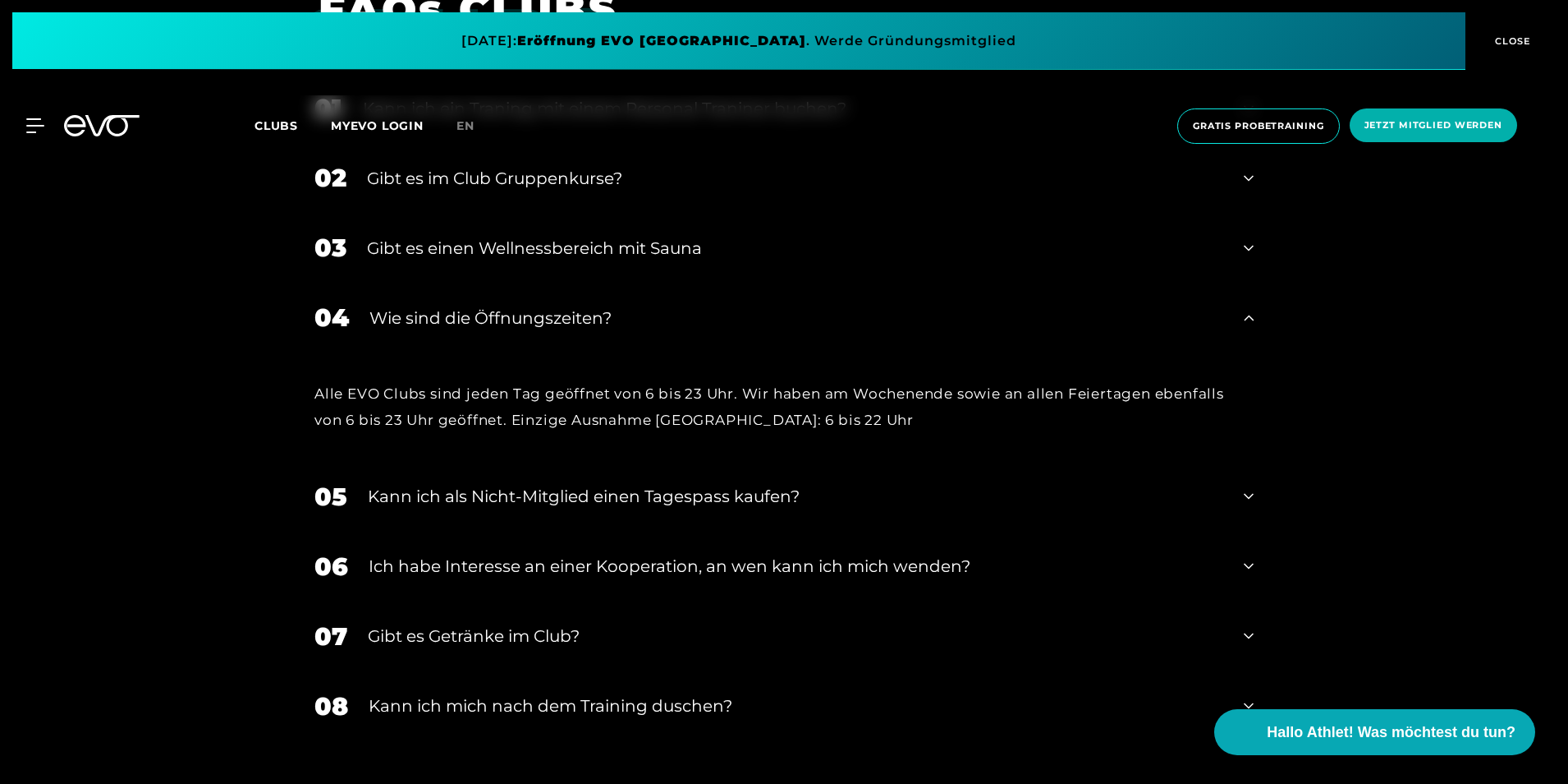
click at [727, 321] on div "Wie sind die Öffnungszeiten?" at bounding box center [796, 318] width 854 height 25
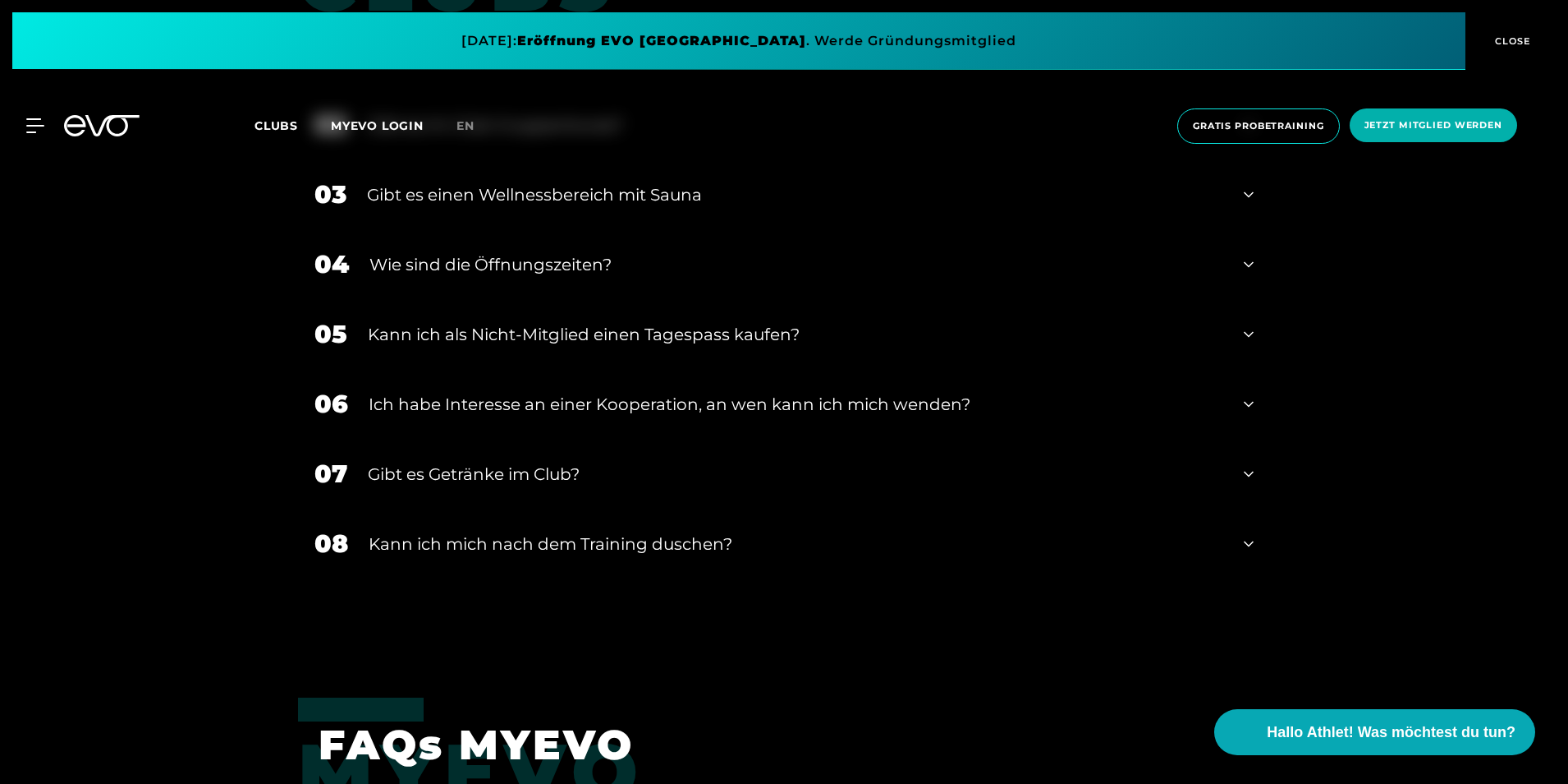
scroll to position [2710, 0]
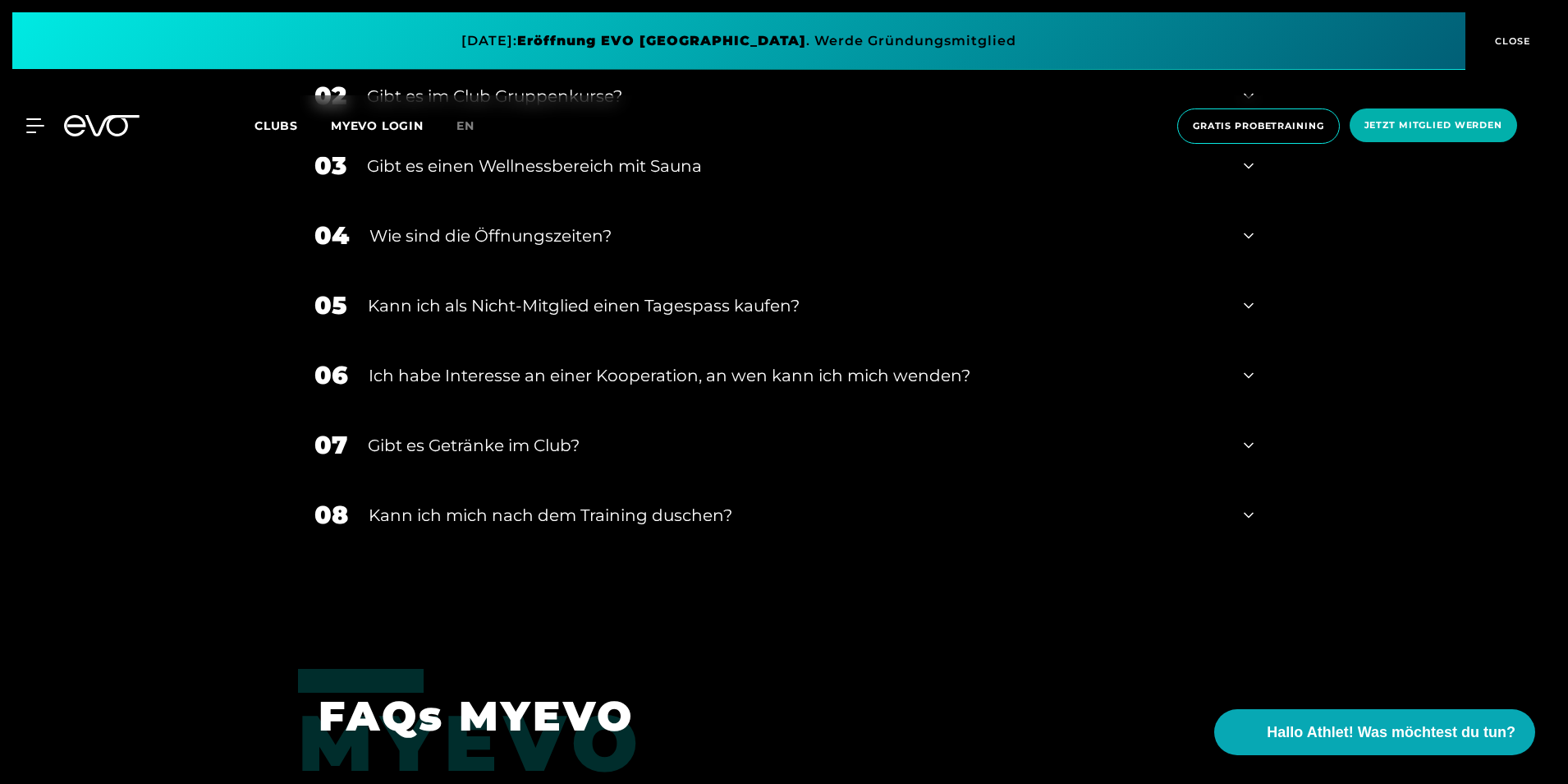
click at [727, 321] on div "05 Kann ich als Nicht-Mitglied einen Tagespass kaufen?" at bounding box center [784, 306] width 972 height 70
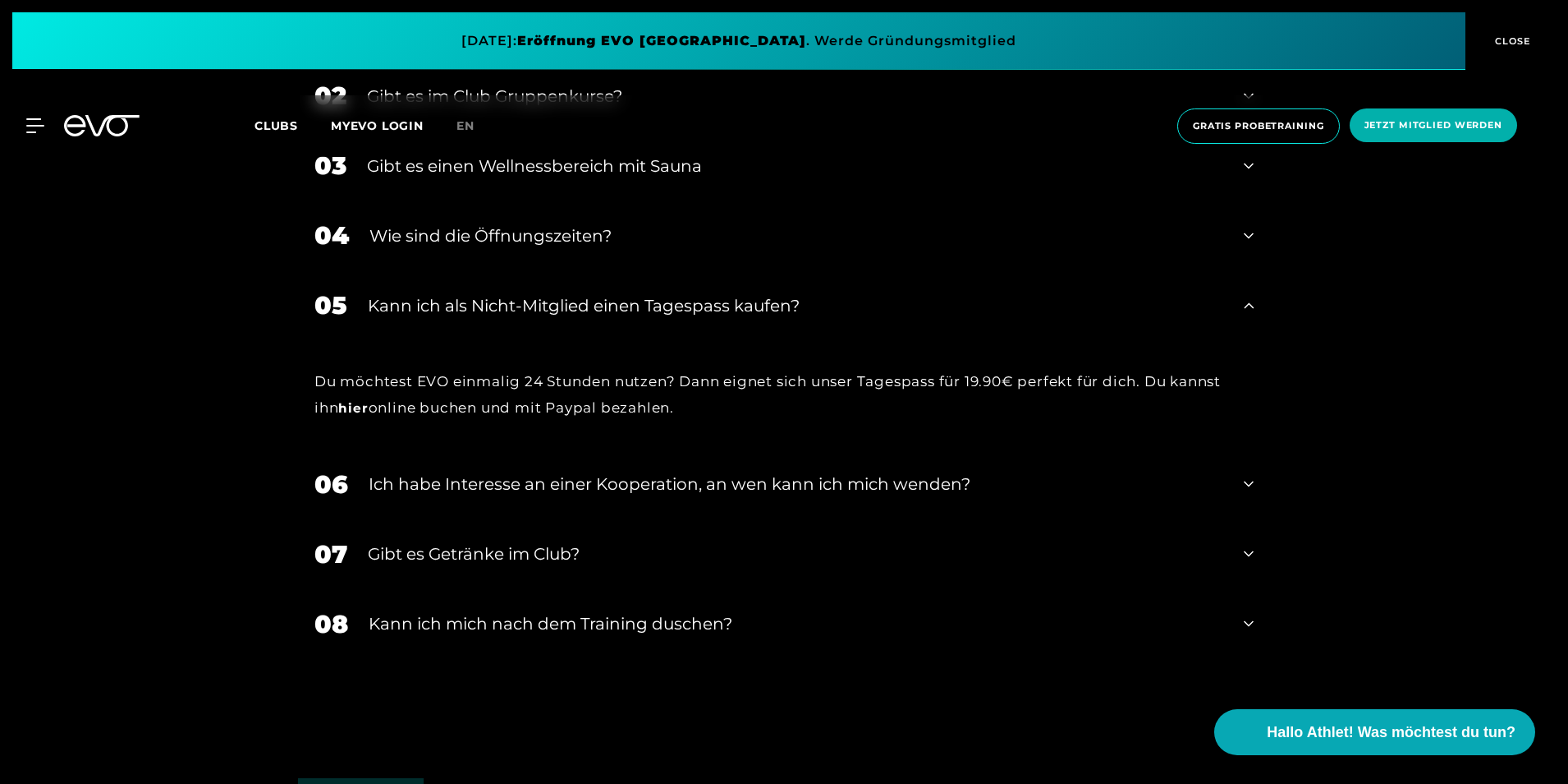
click at [733, 294] on div "Kann ich als Nicht-Mitglied einen Tagespass kaufen?" at bounding box center [795, 306] width 856 height 25
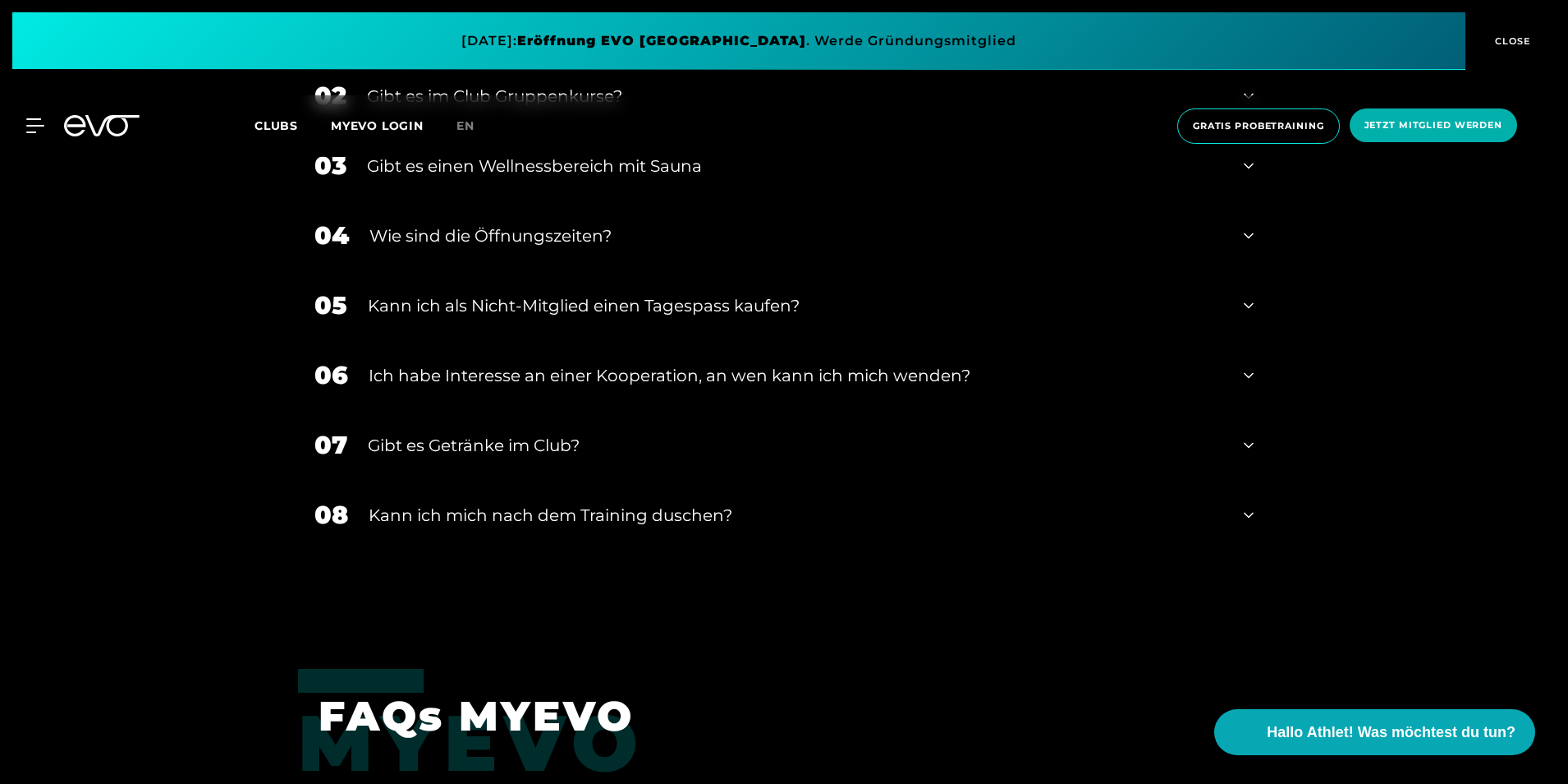
click at [592, 422] on div "07 Gibt es Getränke im Club?" at bounding box center [784, 445] width 972 height 70
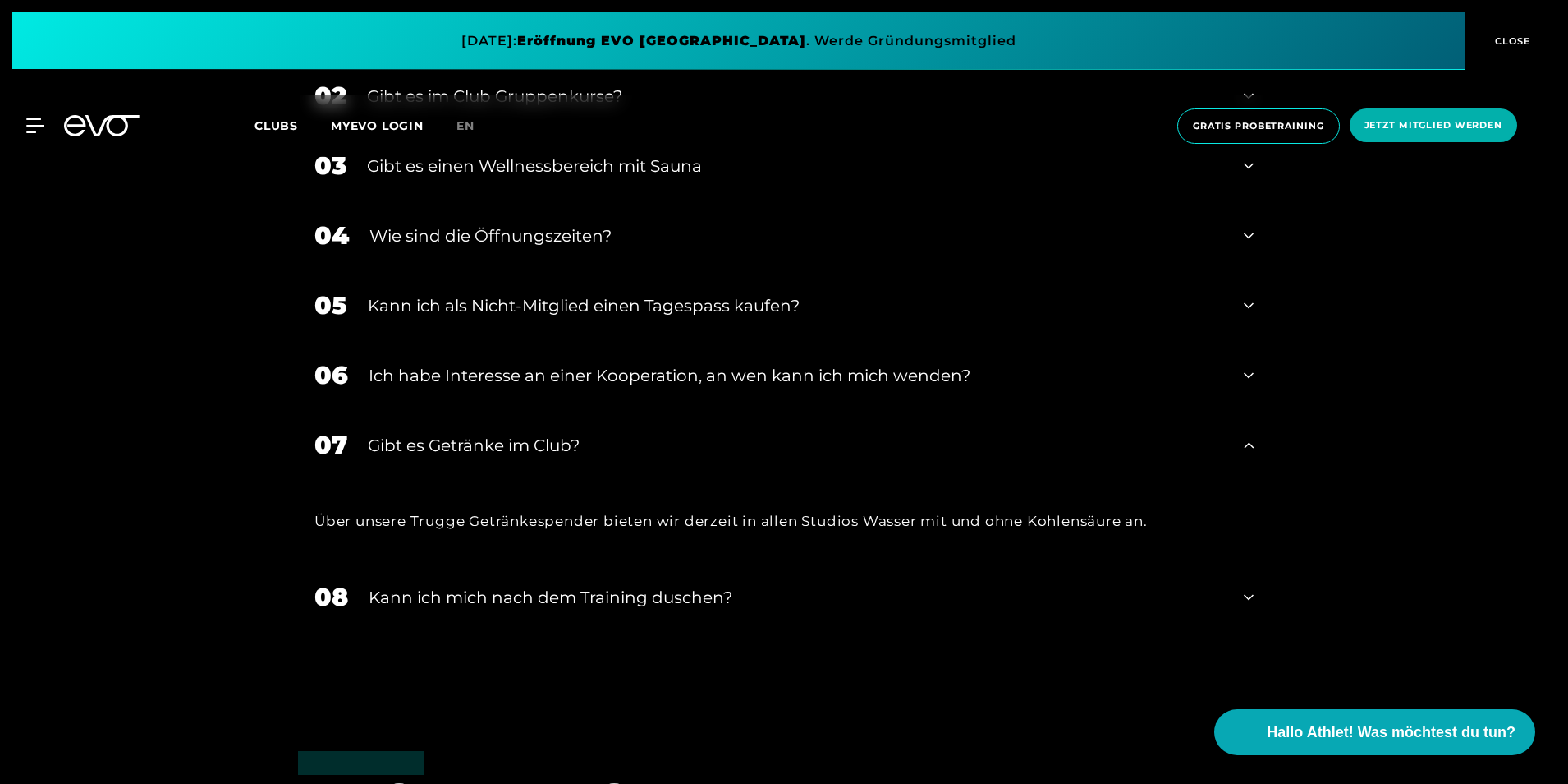
click at [590, 443] on div "Gibt es Getränke im Club?" at bounding box center [795, 445] width 856 height 25
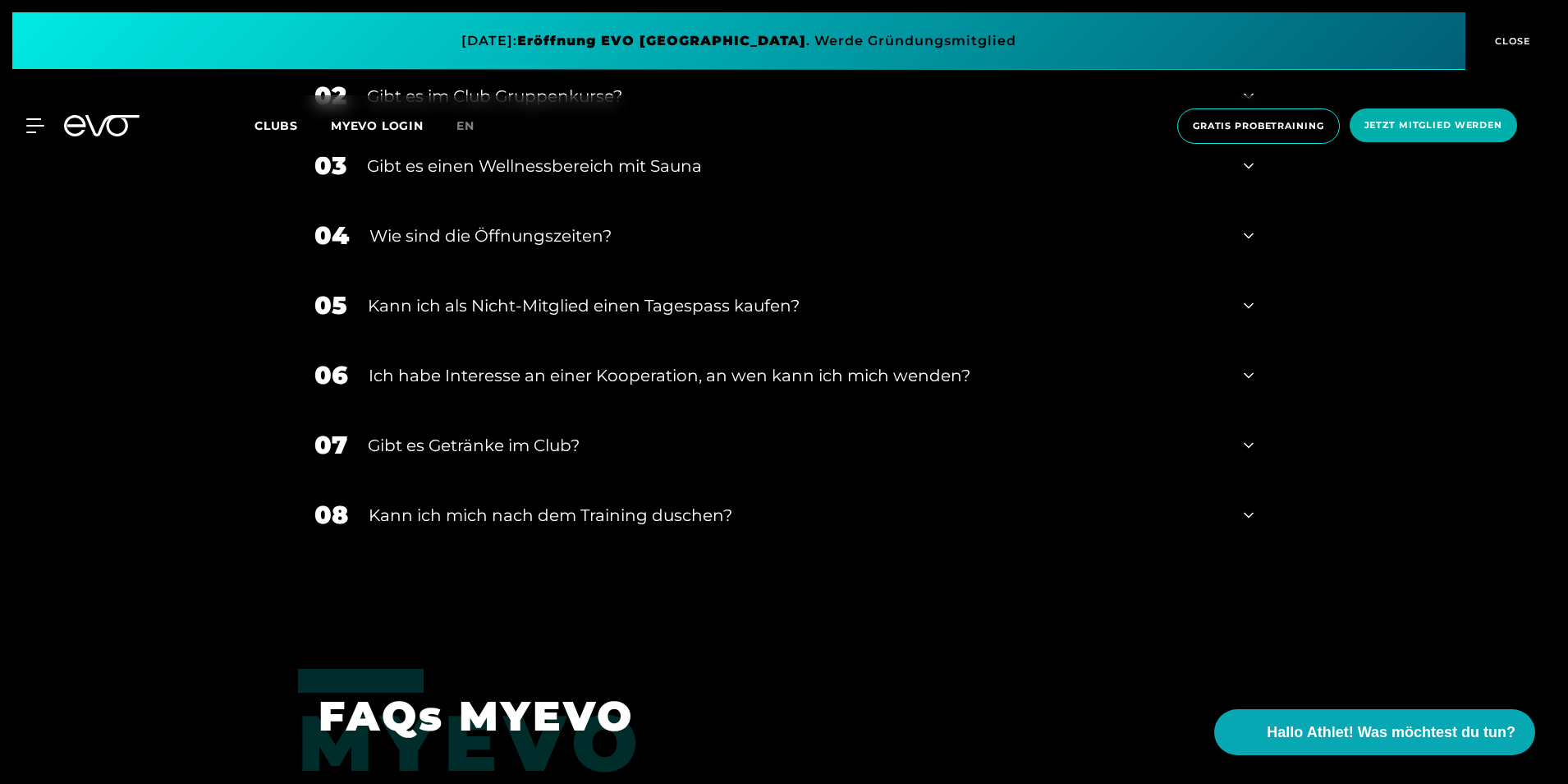
click at [584, 501] on div "08 Kann ich mich nach dem Training duschen?" at bounding box center [784, 514] width 972 height 70
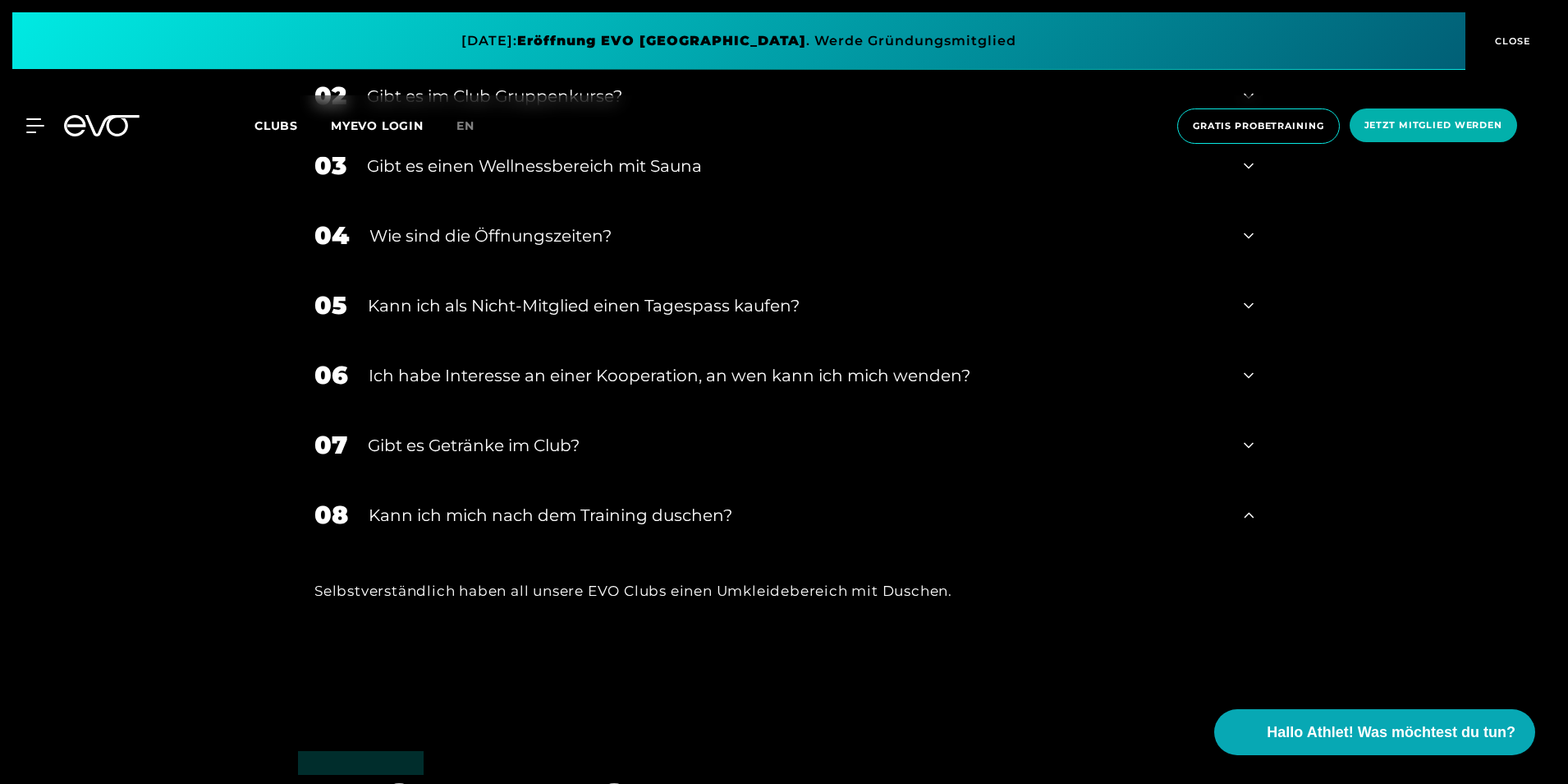
click at [584, 501] on div "08 Kann ich mich nach dem Training duschen?" at bounding box center [784, 514] width 972 height 70
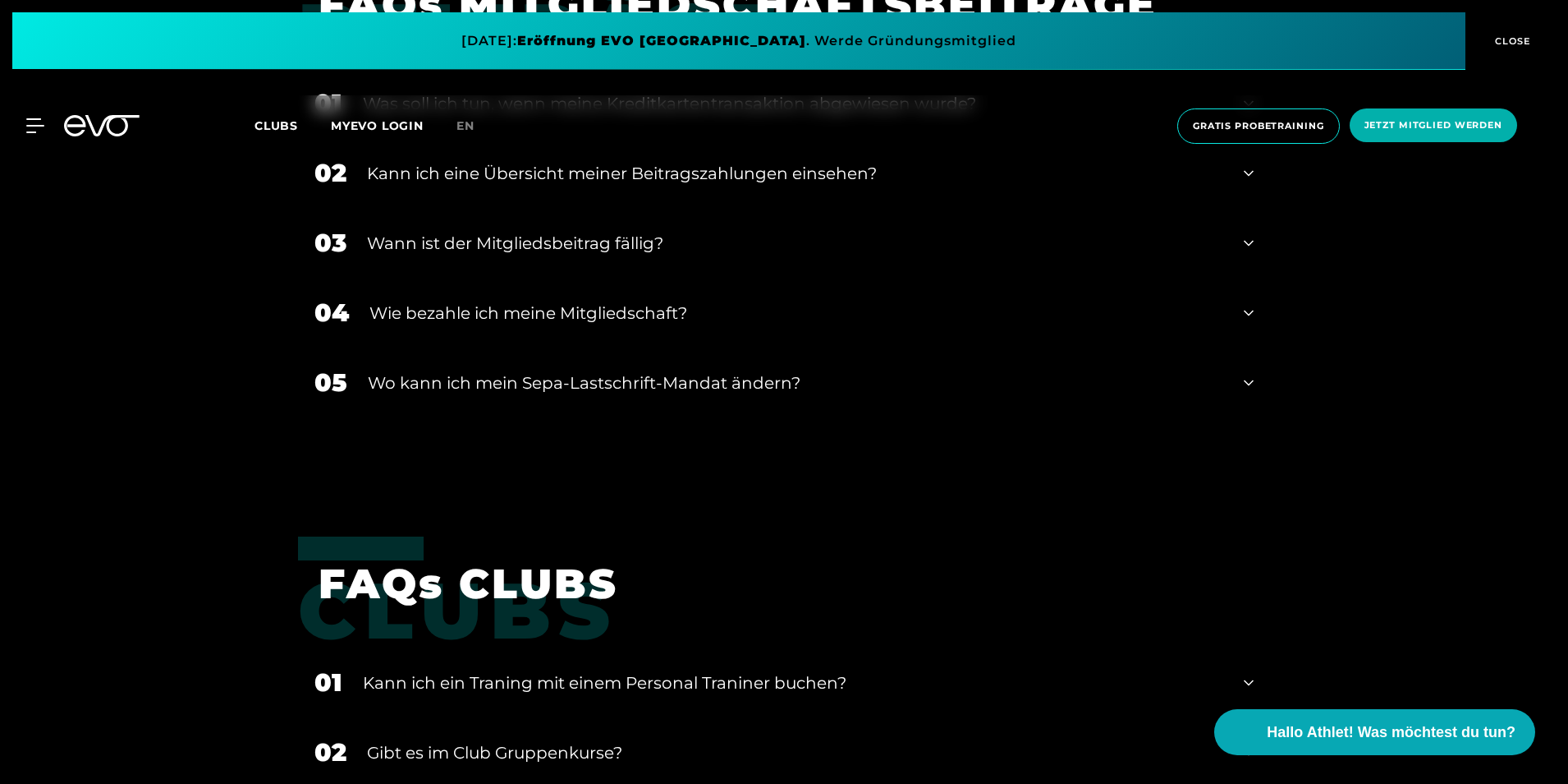
scroll to position [1733, 0]
